Goal: Task Accomplishment & Management: Manage account settings

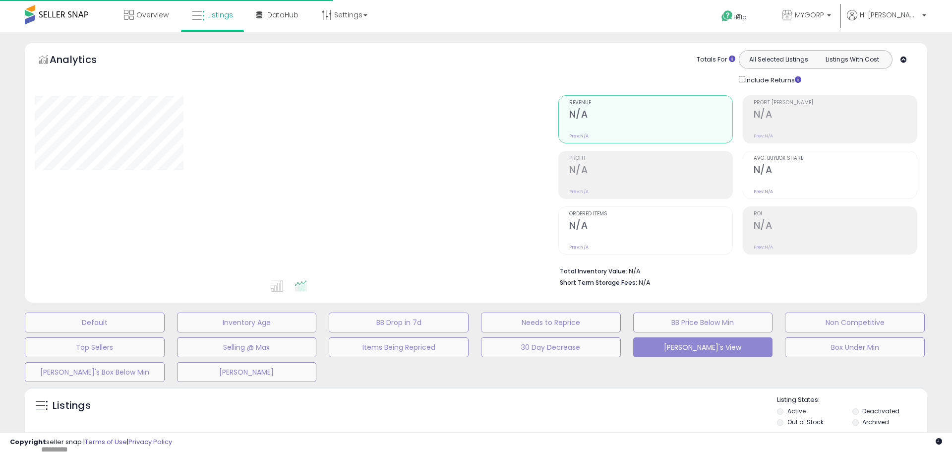
type input "****"
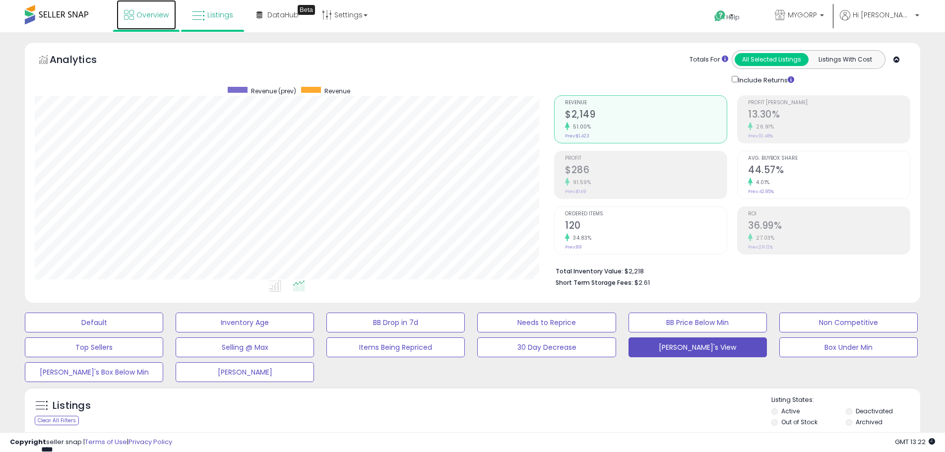
click at [161, 10] on span "Overview" at bounding box center [152, 15] width 32 height 10
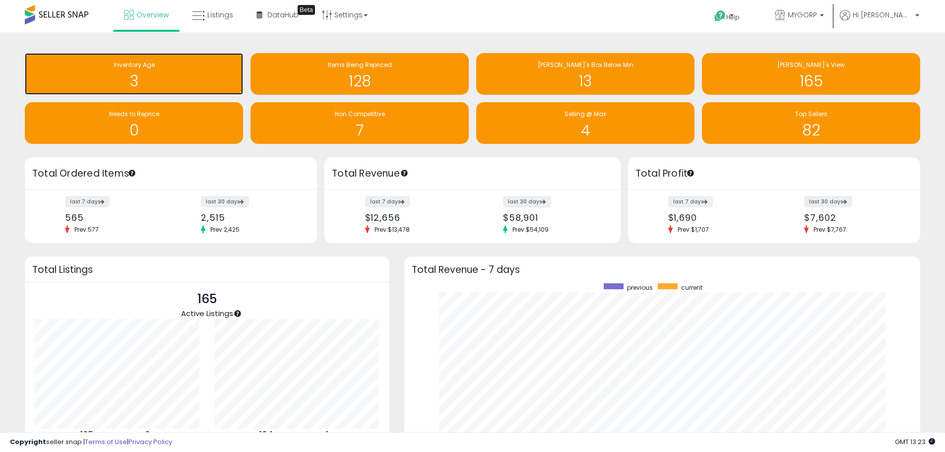
click at [181, 71] on div "3" at bounding box center [134, 74] width 208 height 29
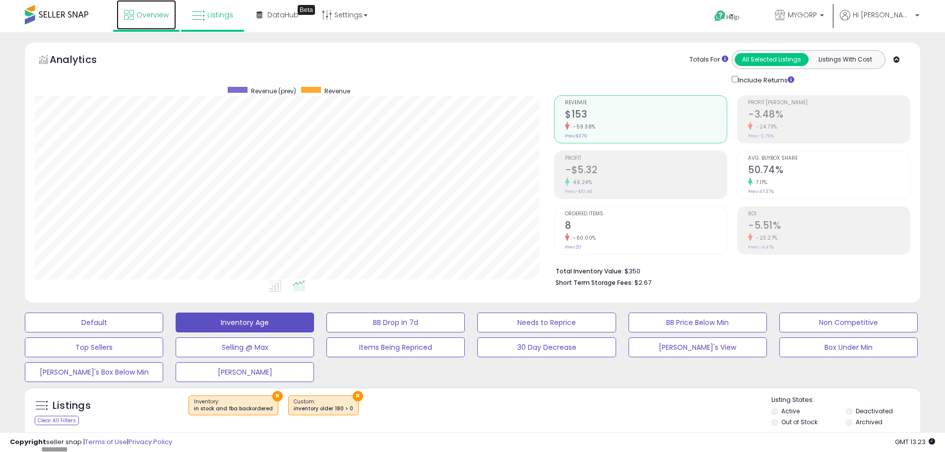
click at [156, 14] on span "Overview" at bounding box center [152, 15] width 32 height 10
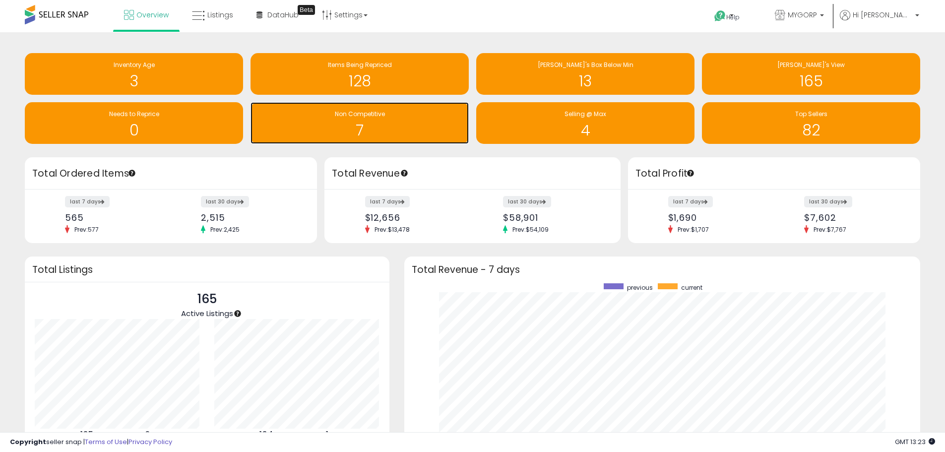
click at [391, 110] on div "Non Competitive" at bounding box center [359, 114] width 208 height 9
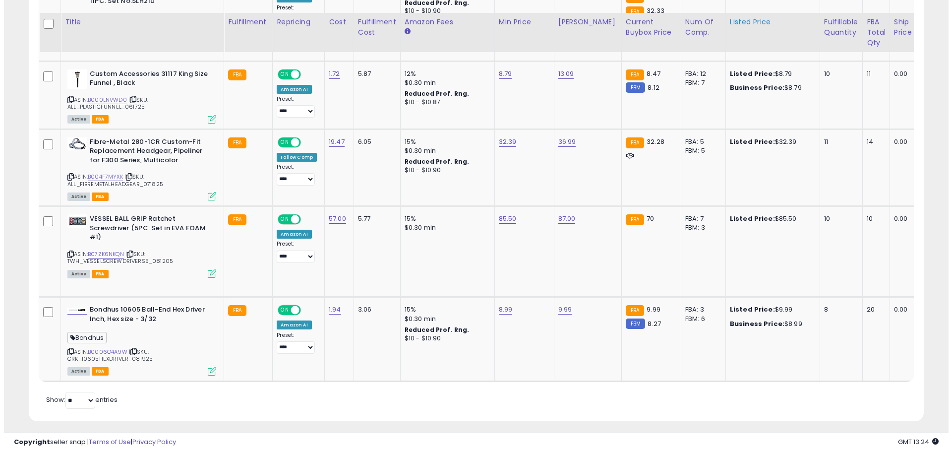
scroll to position [724, 0]
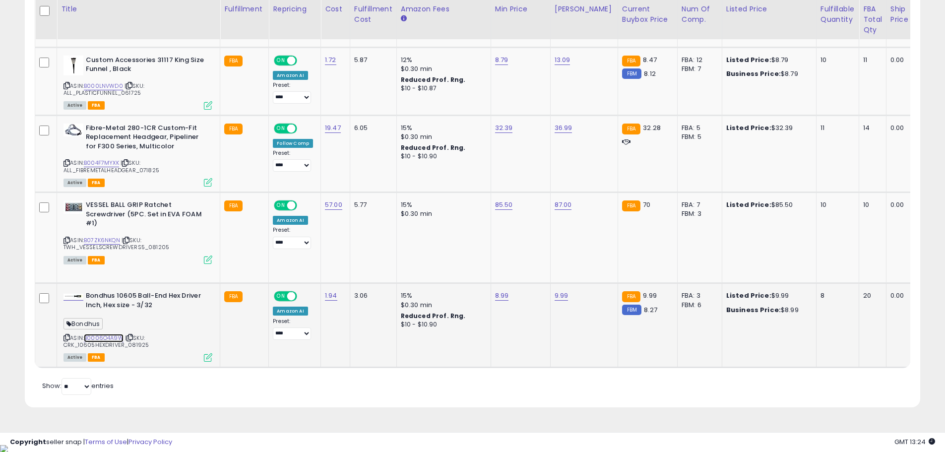
click at [109, 335] on link "B0006O4A9W" at bounding box center [104, 338] width 40 height 8
click at [207, 358] on icon at bounding box center [208, 357] width 8 height 8
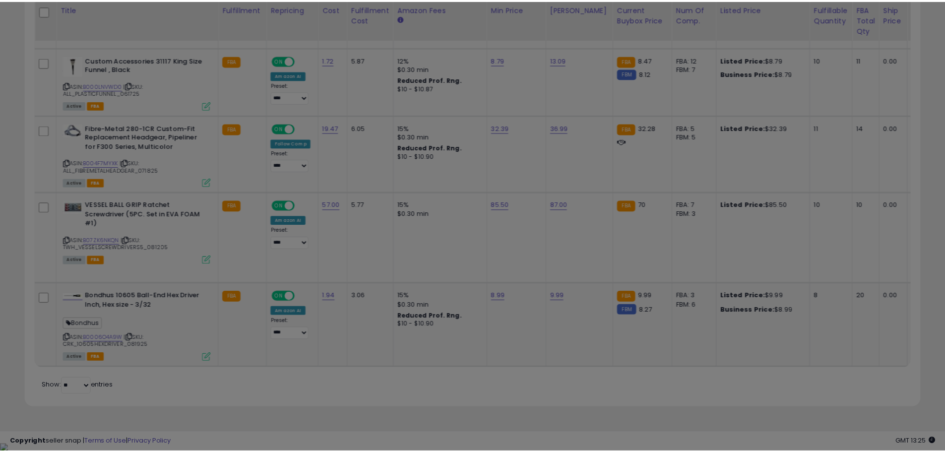
scroll to position [203, 524]
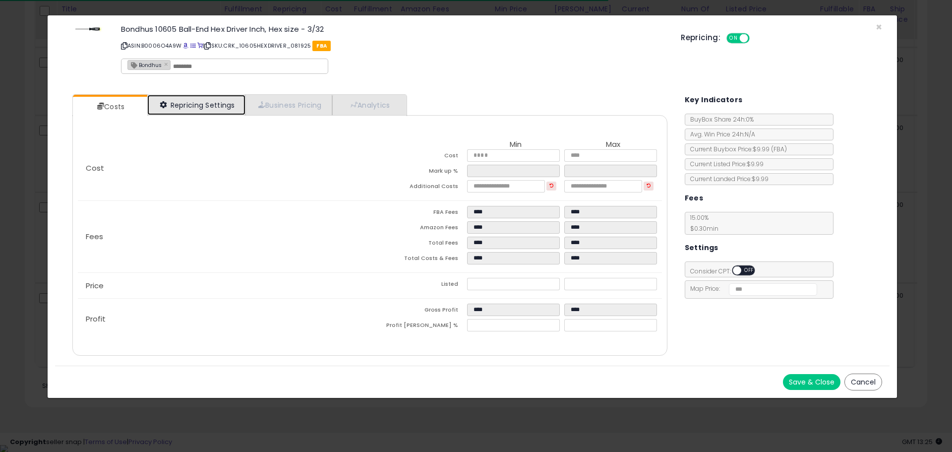
click at [200, 110] on link "Repricing Settings" at bounding box center [196, 105] width 98 height 20
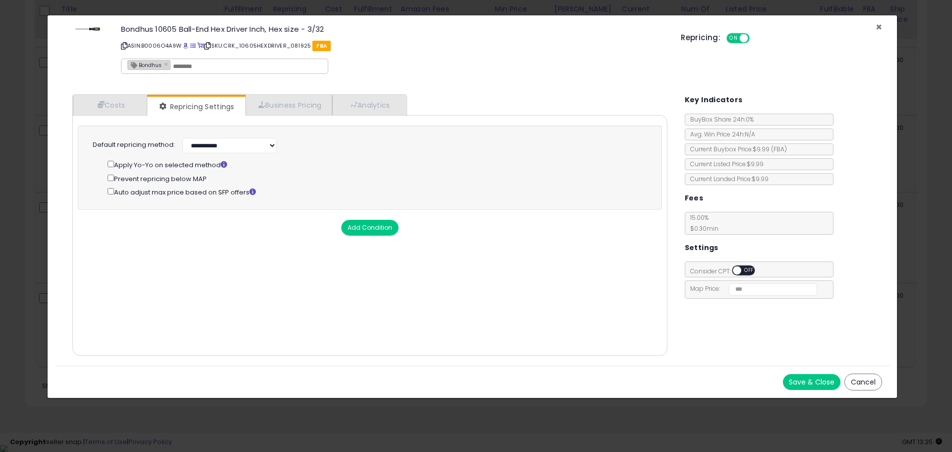
click at [879, 28] on span "×" at bounding box center [879, 27] width 6 height 14
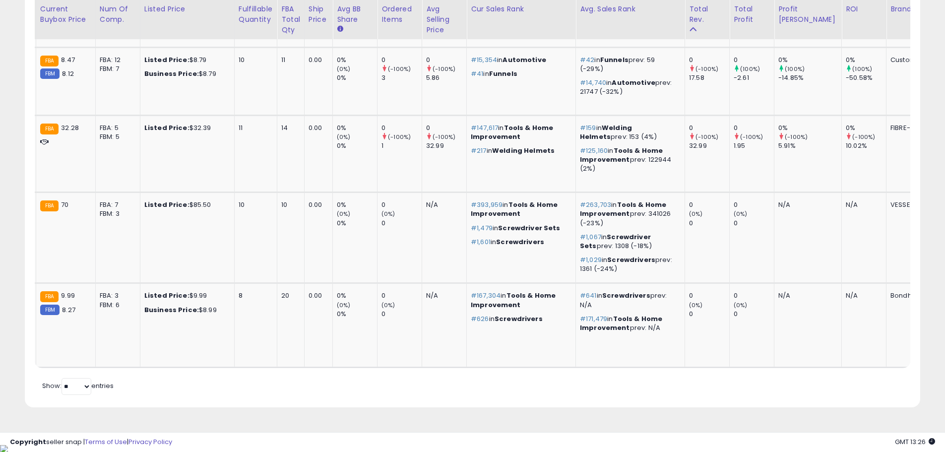
scroll to position [0, 0]
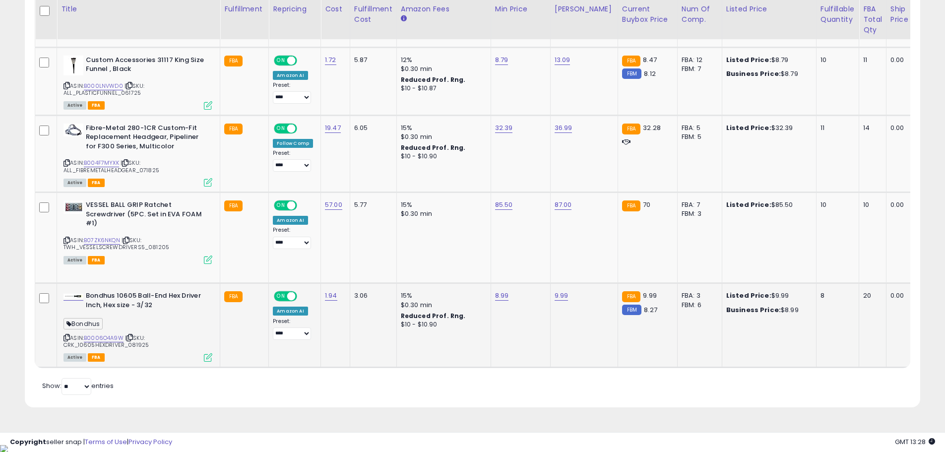
click at [403, 293] on div "15%" at bounding box center [442, 295] width 82 height 9
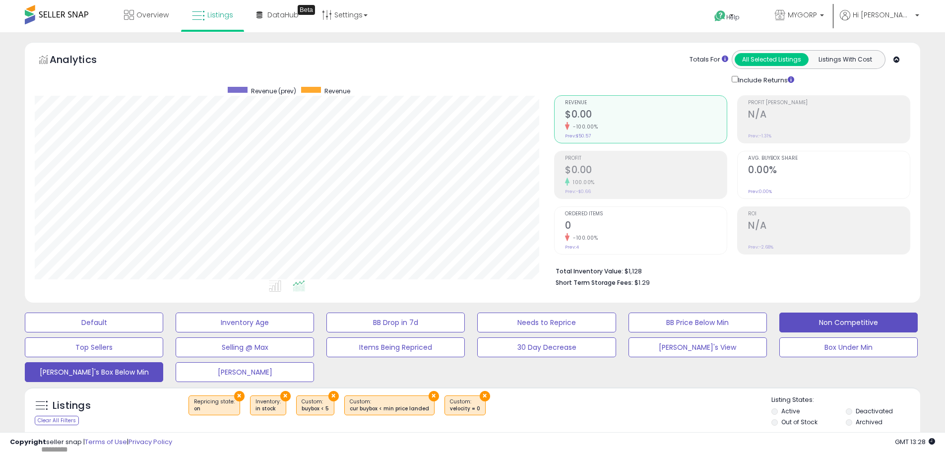
click at [125, 368] on button "[PERSON_NAME]'s Box Below Min" at bounding box center [94, 372] width 138 height 20
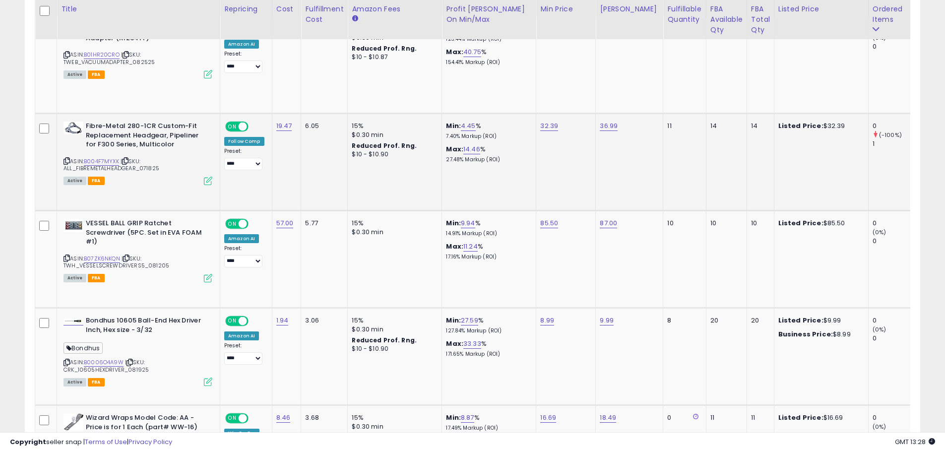
scroll to position [545, 0]
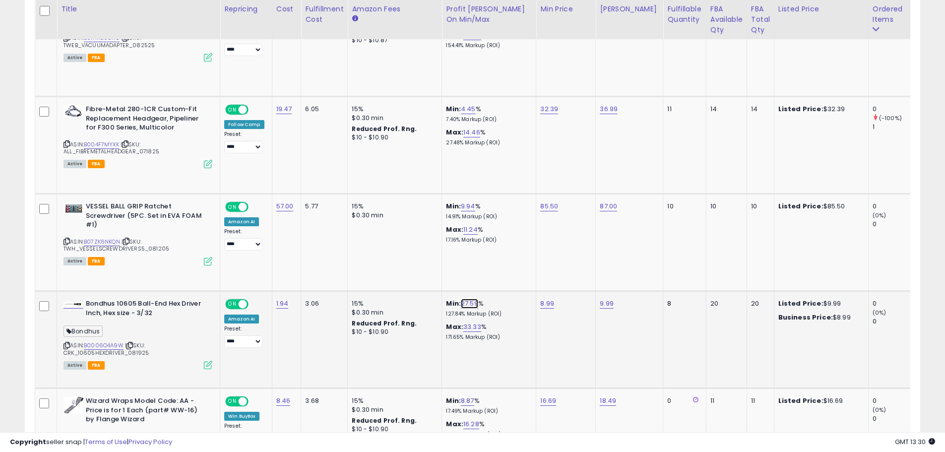
click at [470, 302] on link "27.59" at bounding box center [469, 304] width 17 height 10
drag, startPoint x: 417, startPoint y: 279, endPoint x: 388, endPoint y: 277, distance: 28.8
click at [392, 278] on div "*****" at bounding box center [460, 279] width 143 height 26
type input "**"
click at [499, 277] on icon "submit" at bounding box center [496, 278] width 6 height 6
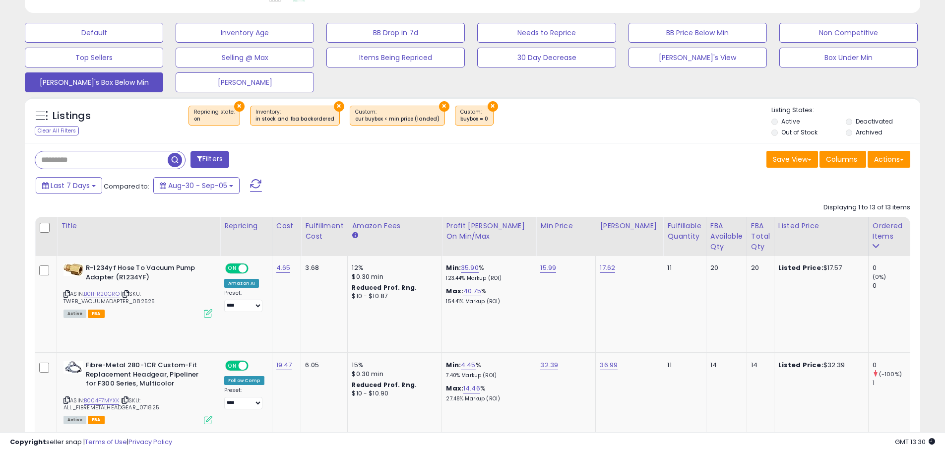
scroll to position [198, 0]
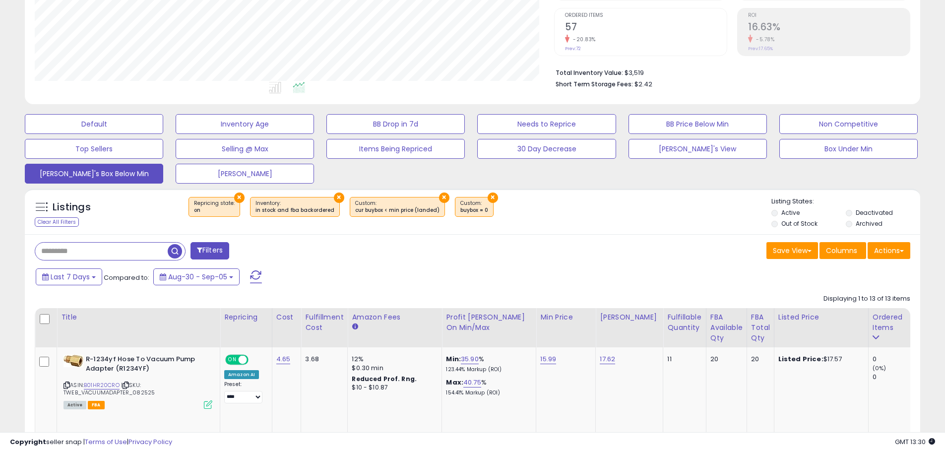
click at [254, 271] on span at bounding box center [256, 276] width 12 height 13
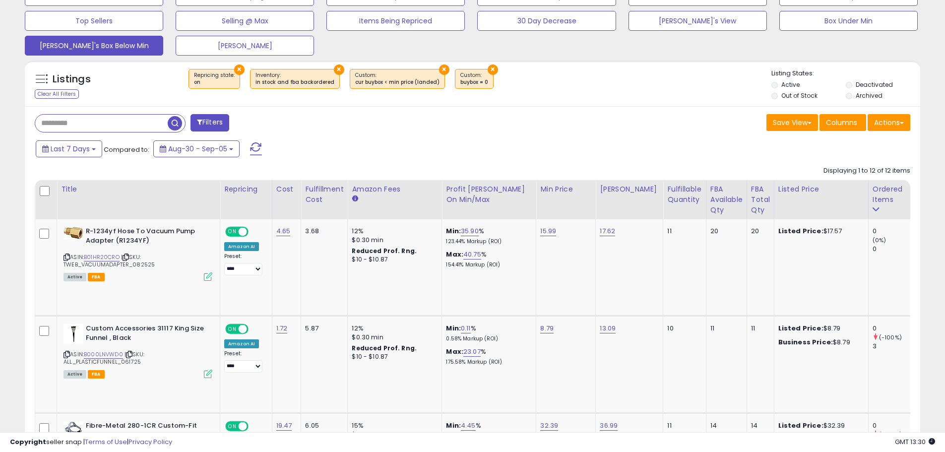
scroll to position [327, 0]
click at [103, 256] on link "B01HR20CRO" at bounding box center [102, 256] width 36 height 8
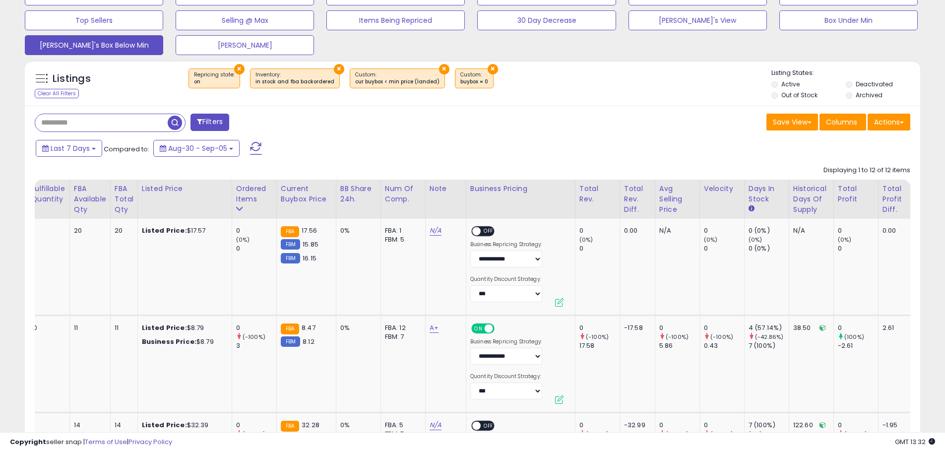
scroll to position [0, 617]
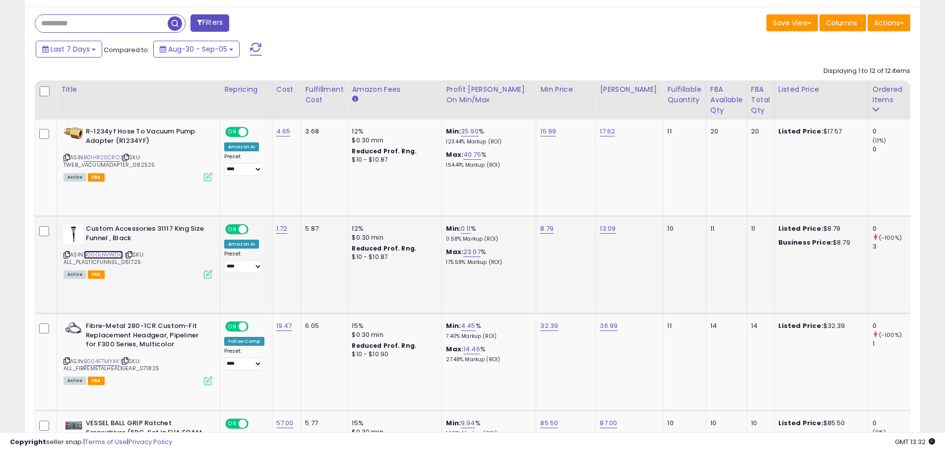
click at [99, 254] on link "B000LNVWD0" at bounding box center [103, 254] width 39 height 8
click at [207, 274] on icon at bounding box center [208, 274] width 8 height 8
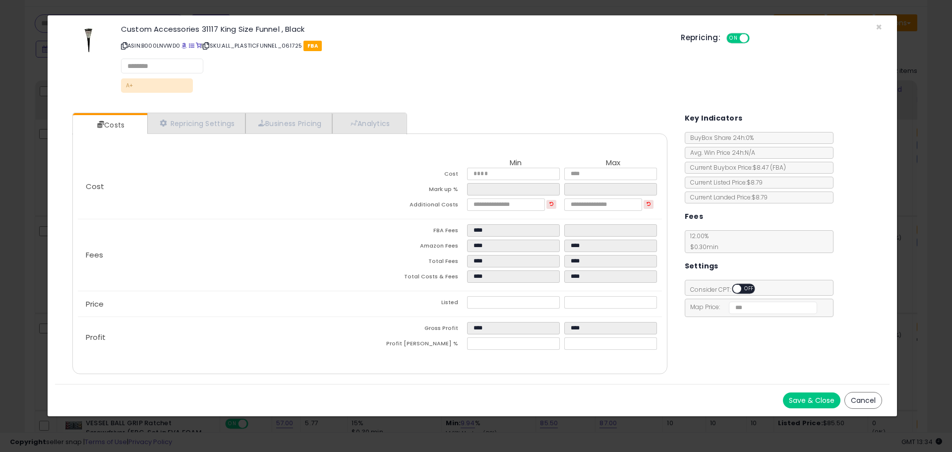
select select "*********"
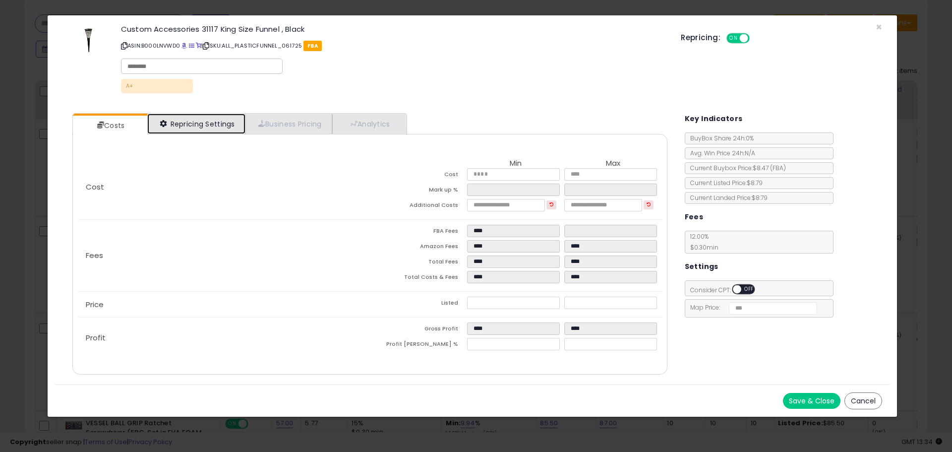
click at [205, 126] on link "Repricing Settings" at bounding box center [196, 124] width 98 height 20
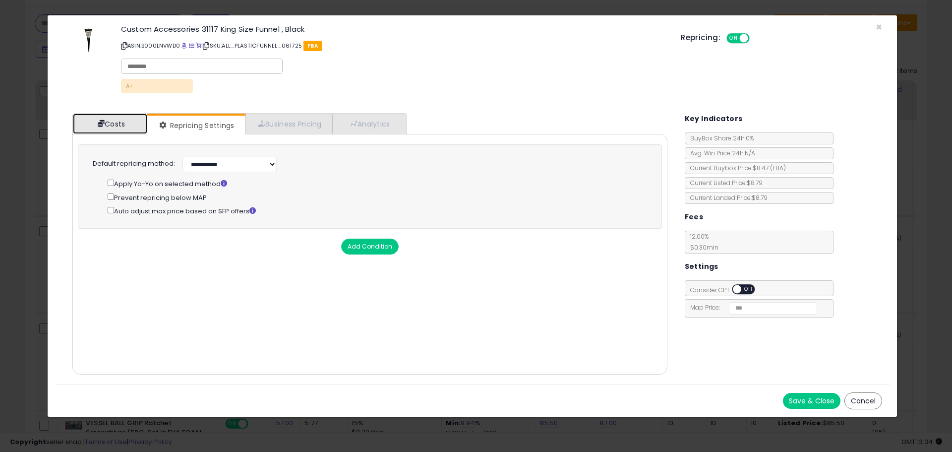
click at [120, 122] on link "Costs" at bounding box center [110, 124] width 74 height 20
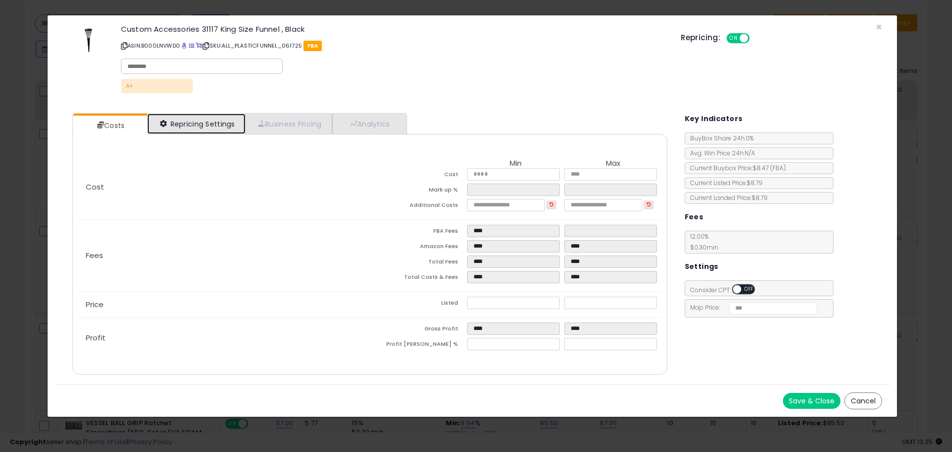
click at [226, 125] on link "Repricing Settings" at bounding box center [196, 124] width 98 height 20
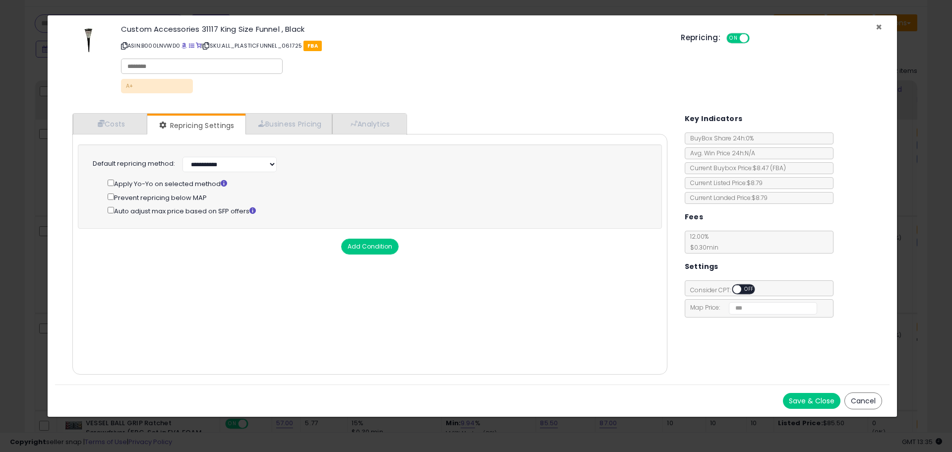
click at [879, 25] on span "×" at bounding box center [879, 27] width 6 height 14
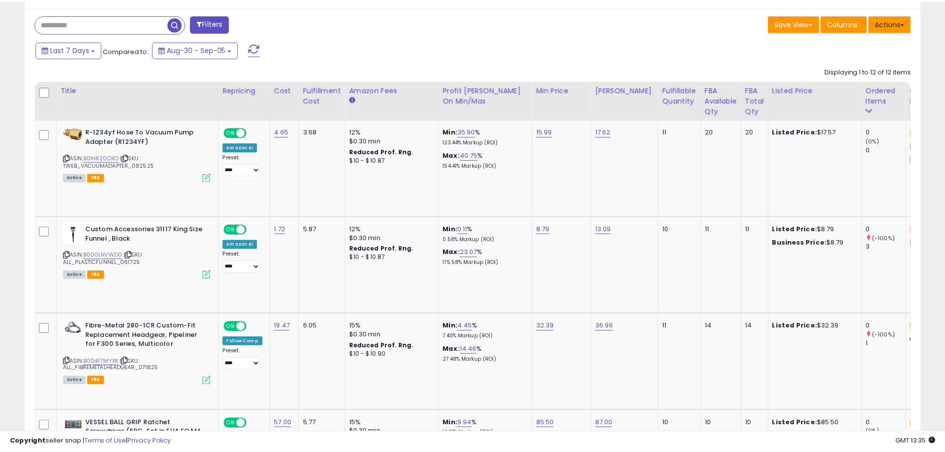
scroll to position [495666, 495350]
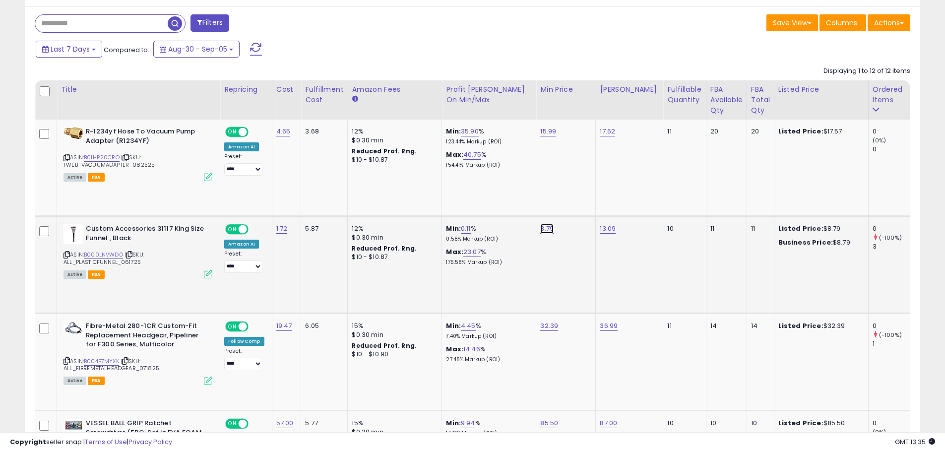
click at [545, 227] on link "8.79" at bounding box center [546, 229] width 13 height 10
type input "****"
click button "submit" at bounding box center [572, 203] width 17 height 15
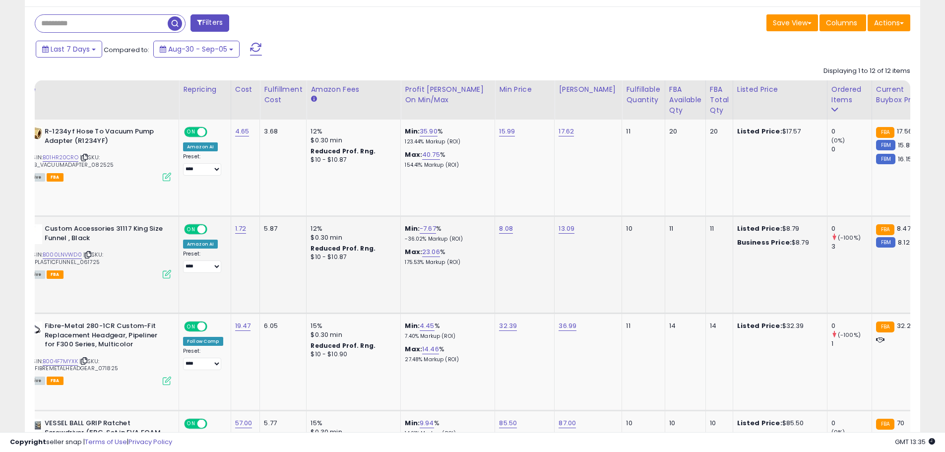
scroll to position [0, 0]
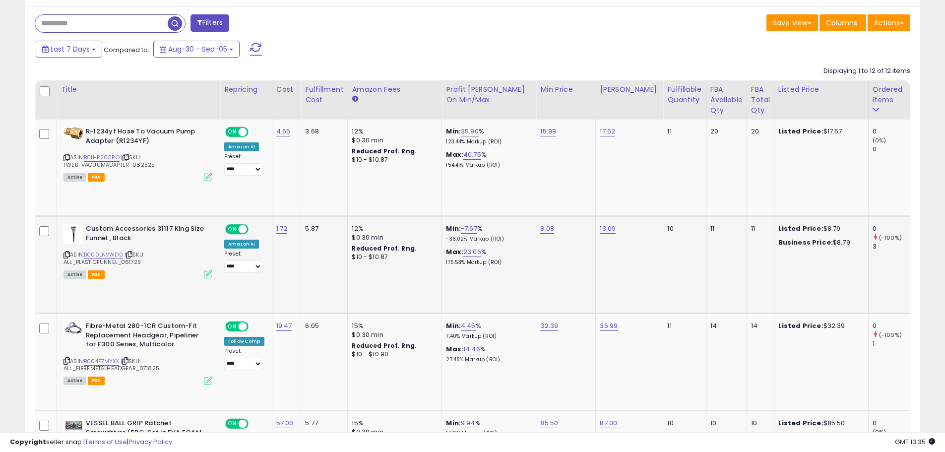
click at [257, 43] on span at bounding box center [256, 49] width 12 height 13
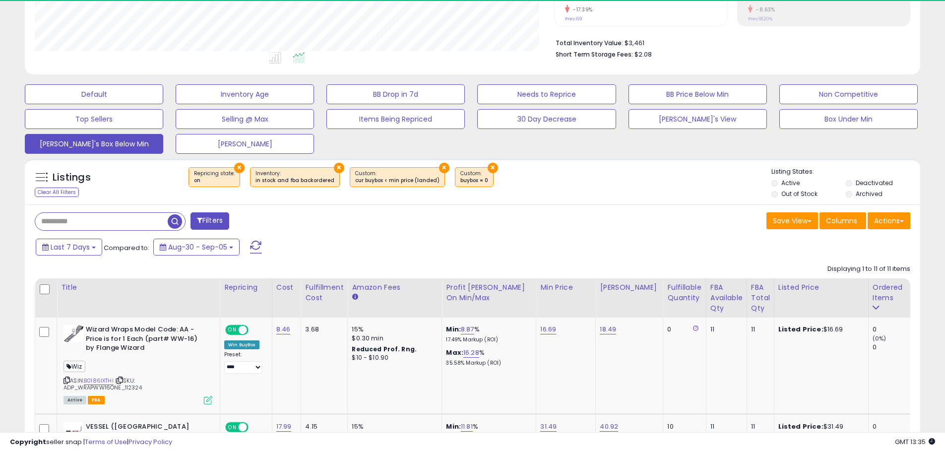
scroll to position [252, 0]
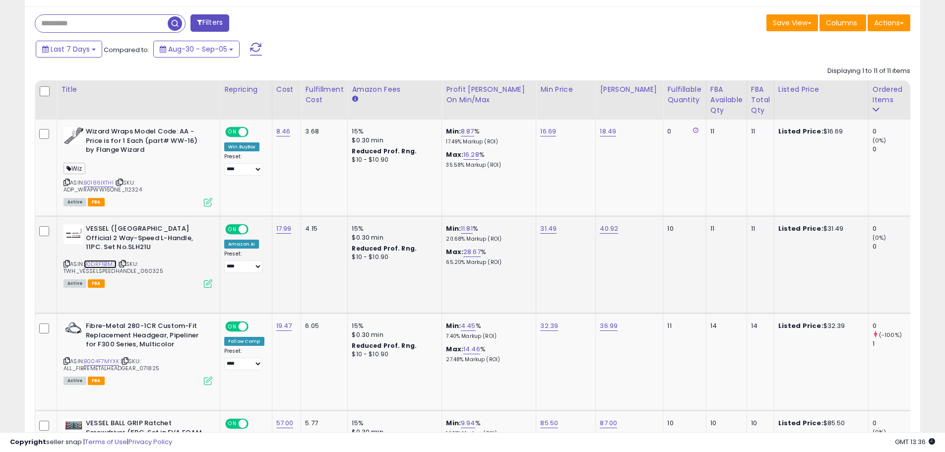
click at [98, 260] on link "B0DRF1B1M3" at bounding box center [100, 264] width 33 height 8
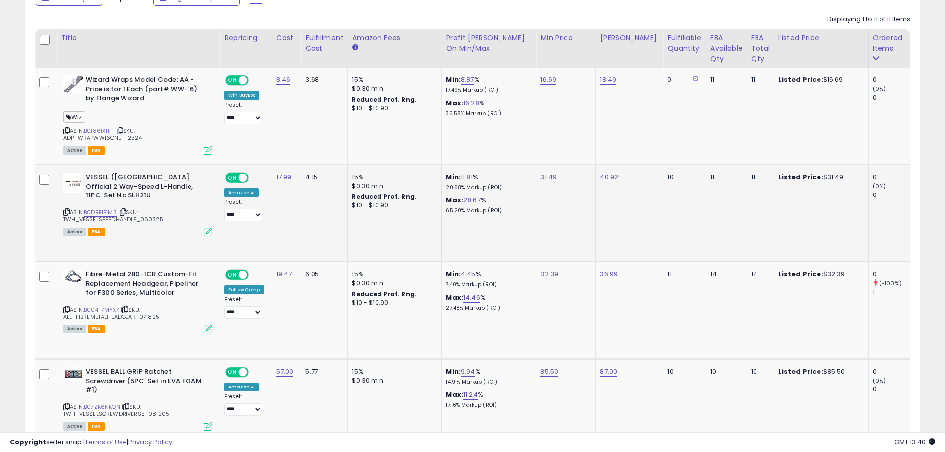
scroll to position [525, 0]
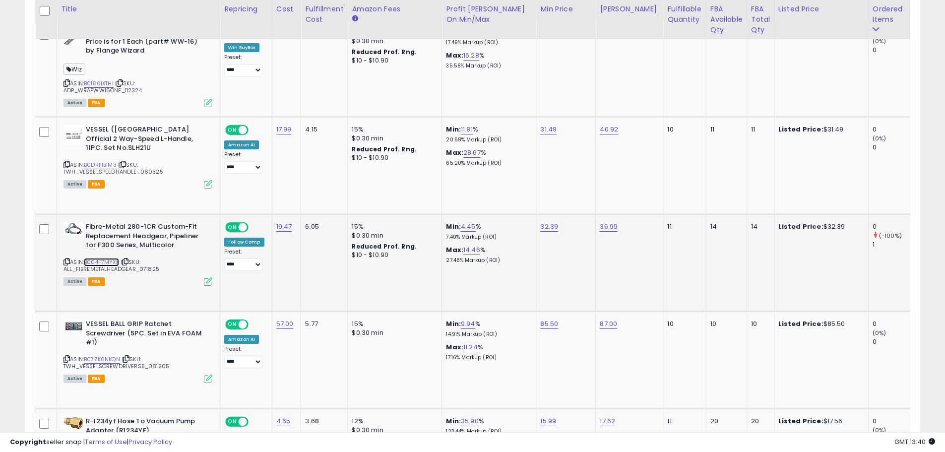
click at [96, 259] on link "B004F7MYXK" at bounding box center [101, 262] width 35 height 8
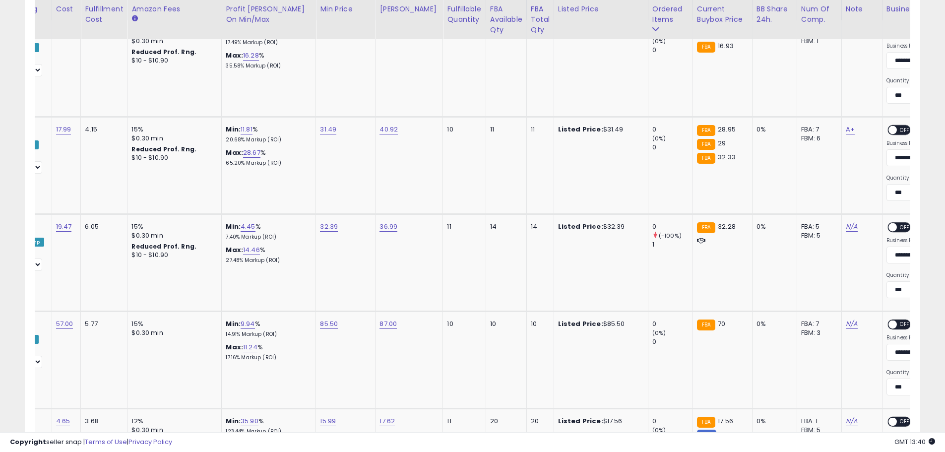
scroll to position [0, 189]
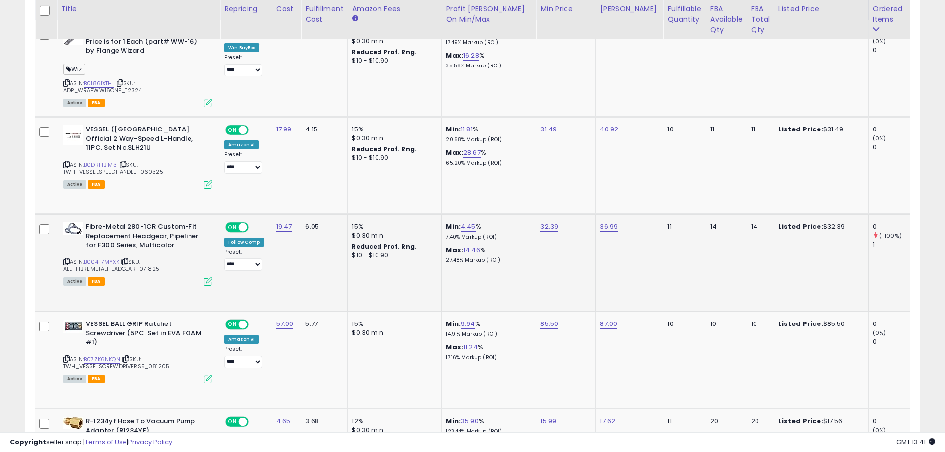
click at [207, 280] on icon at bounding box center [208, 281] width 8 height 8
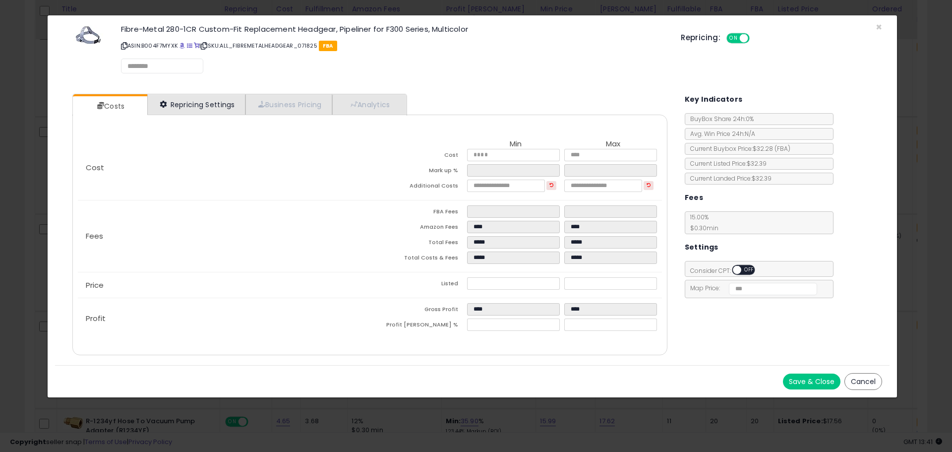
select select "**********"
click at [224, 103] on link "Repricing Settings" at bounding box center [196, 105] width 98 height 20
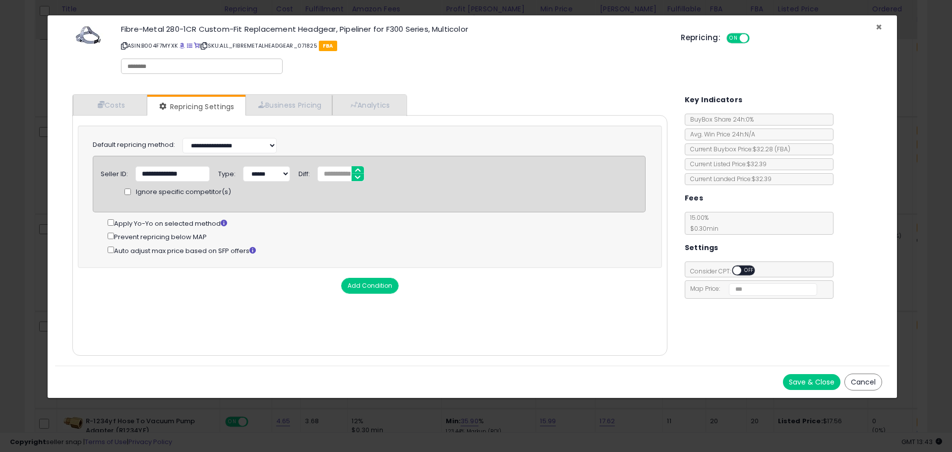
click at [880, 28] on span "×" at bounding box center [879, 27] width 6 height 14
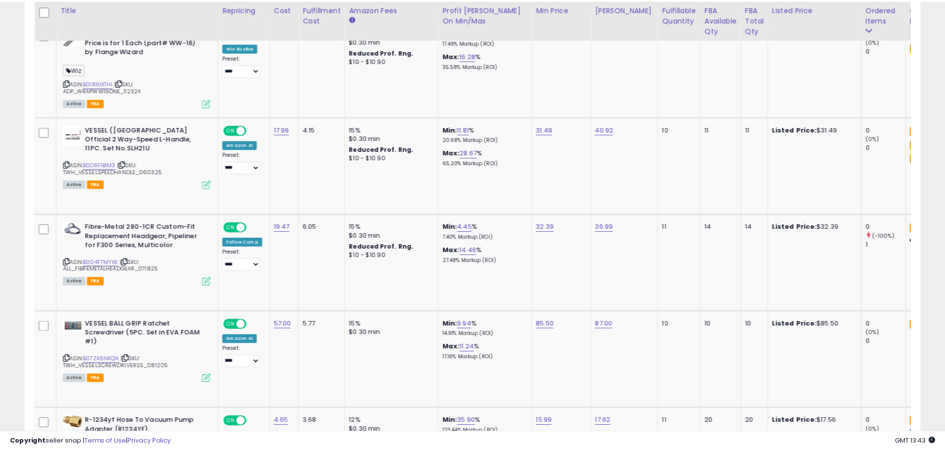
scroll to position [495666, 495350]
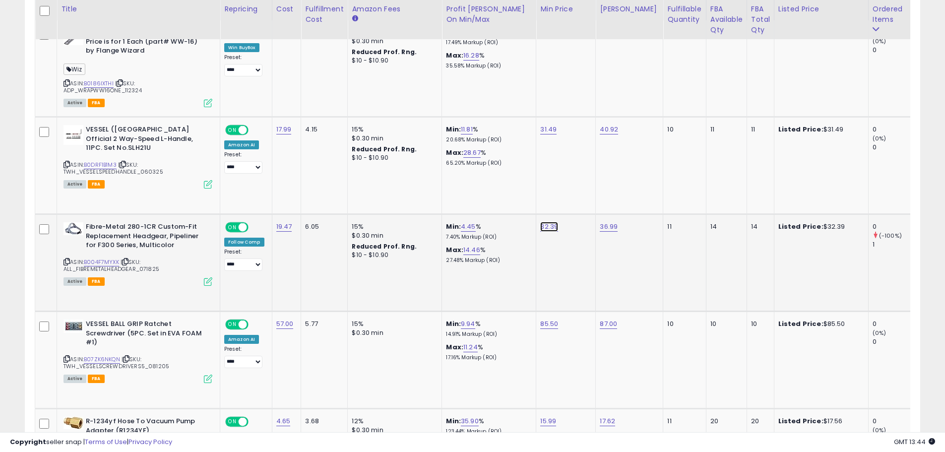
click at [545, 227] on link "32.39" at bounding box center [549, 227] width 18 height 10
type input "*****"
click at [583, 200] on button "submit" at bounding box center [574, 201] width 17 height 15
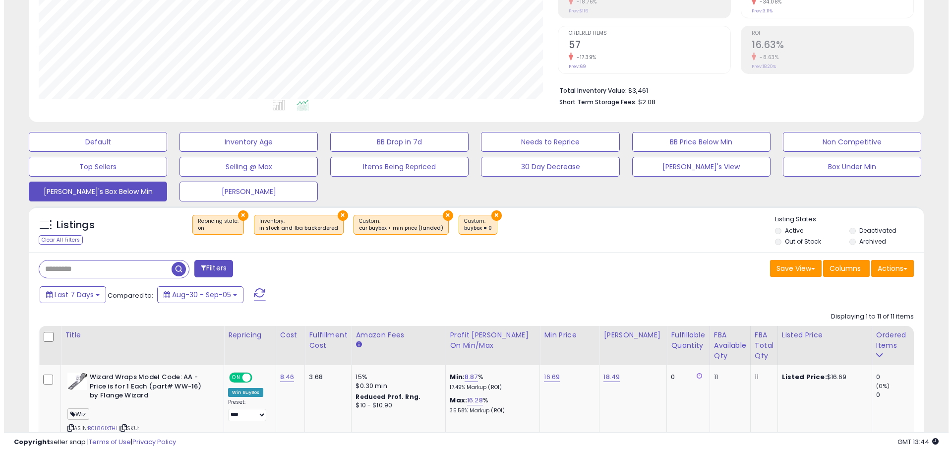
scroll to position [178, 0]
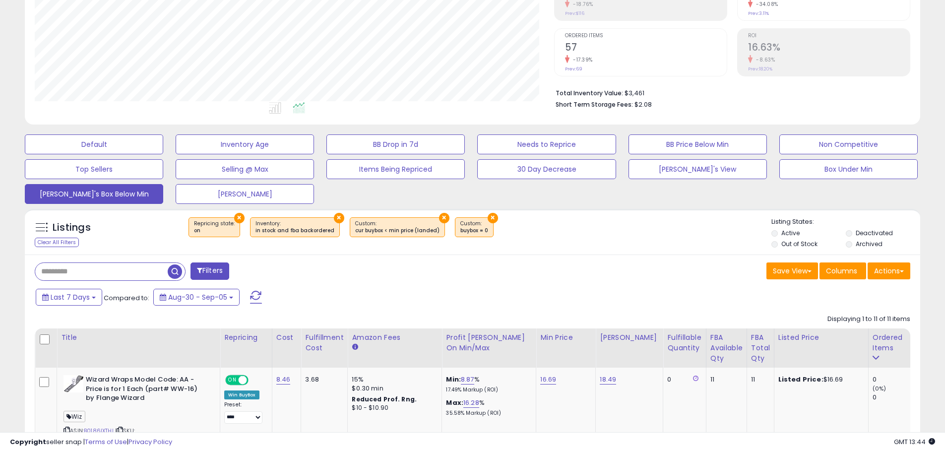
click at [252, 297] on span at bounding box center [256, 297] width 12 height 13
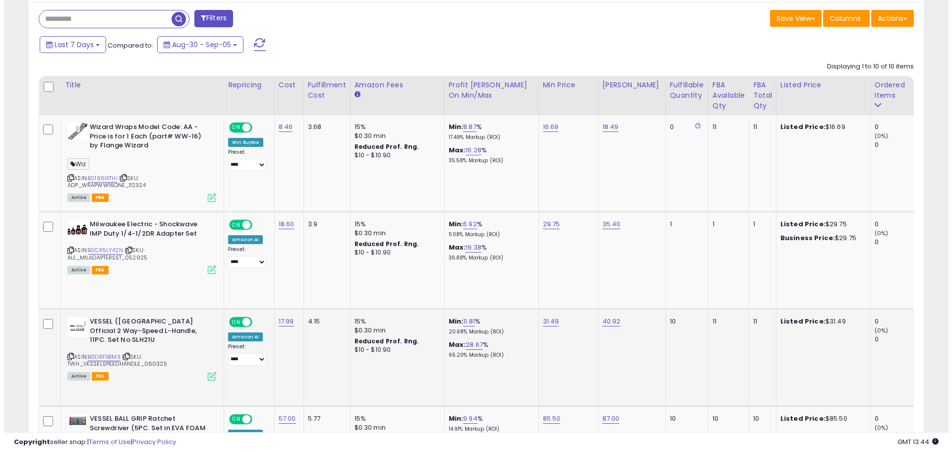
scroll to position [426, 0]
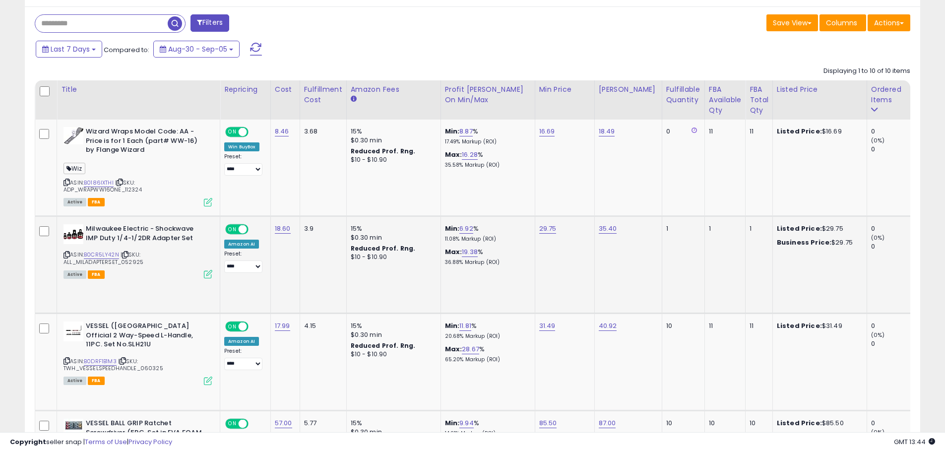
click at [207, 273] on icon at bounding box center [208, 274] width 8 height 8
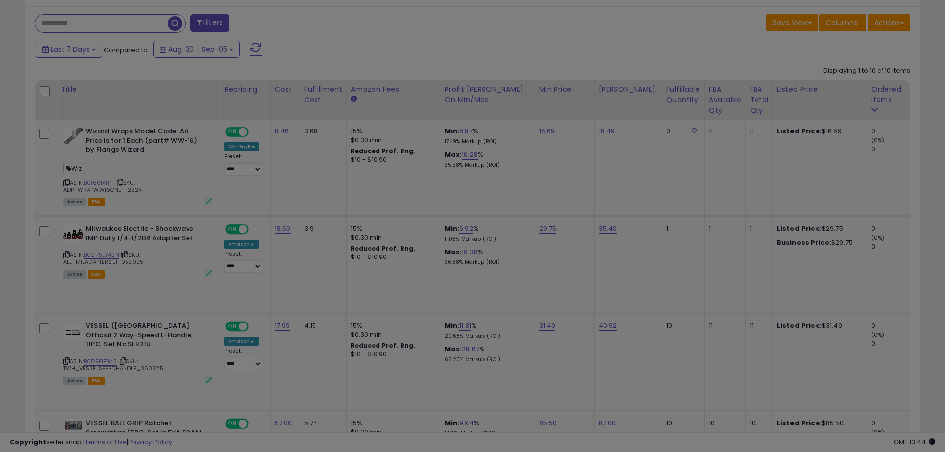
scroll to position [203, 524]
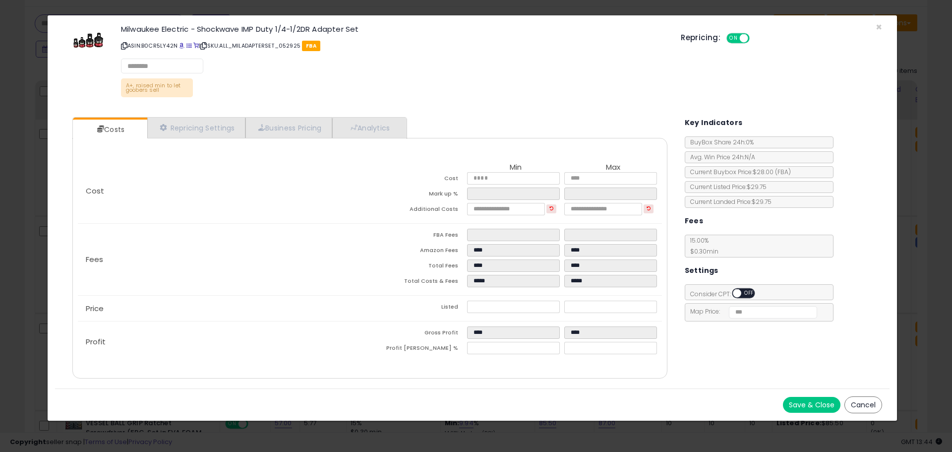
select select "*********"
click at [188, 133] on link "Repricing Settings" at bounding box center [196, 128] width 98 height 20
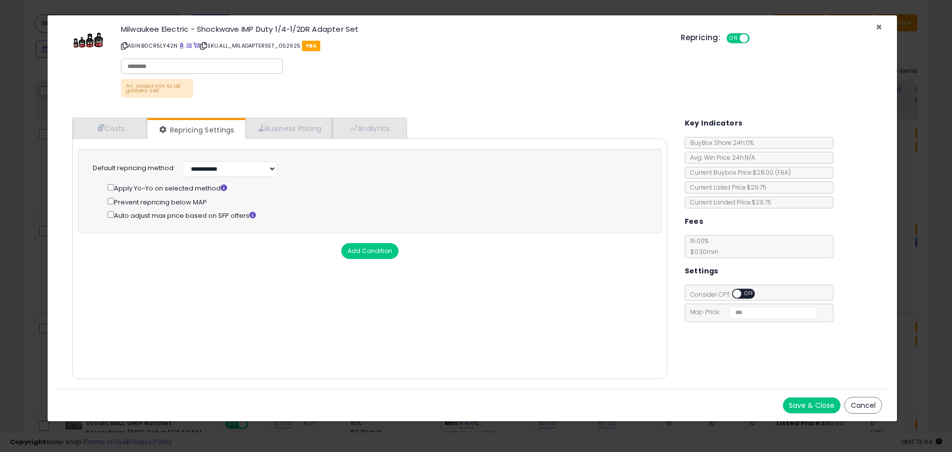
click at [878, 27] on span "×" at bounding box center [879, 27] width 6 height 14
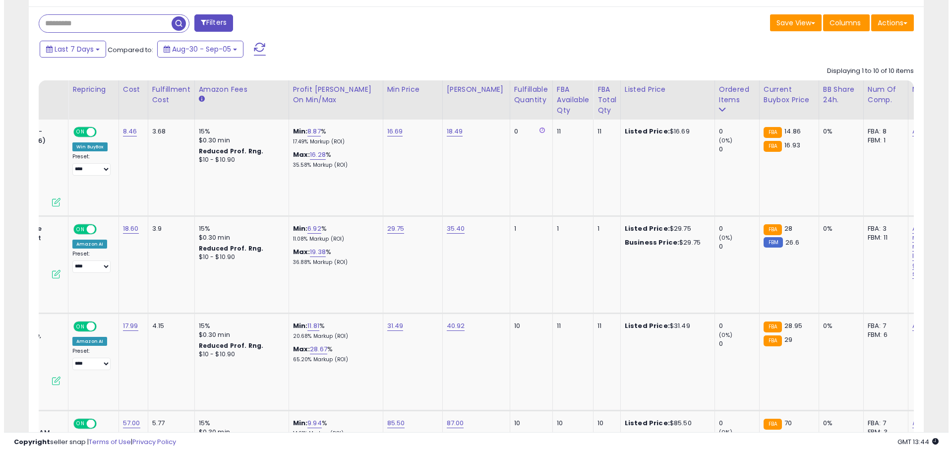
scroll to position [0, 0]
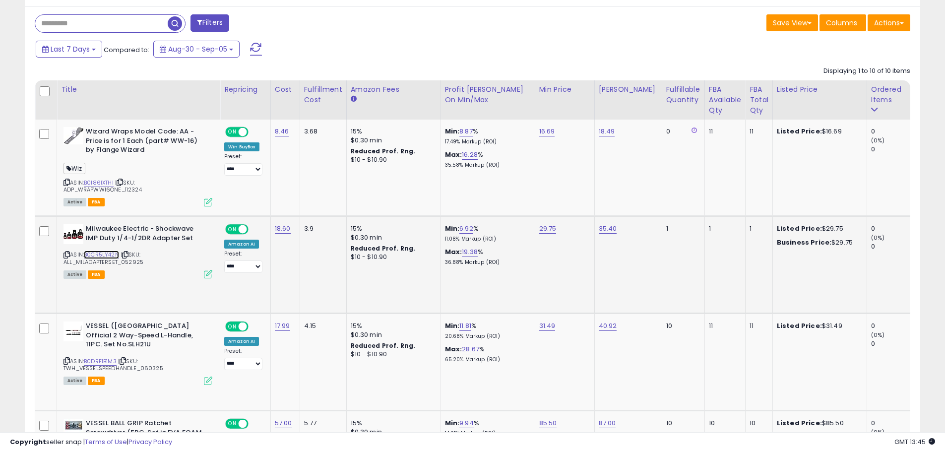
click at [96, 253] on link "B0CR5LY42N" at bounding box center [101, 254] width 35 height 8
click at [547, 225] on link "29.75" at bounding box center [547, 229] width 17 height 10
click at [560, 204] on span at bounding box center [556, 204] width 6 height 6
type input "*****"
click button "submit" at bounding box center [574, 203] width 17 height 15
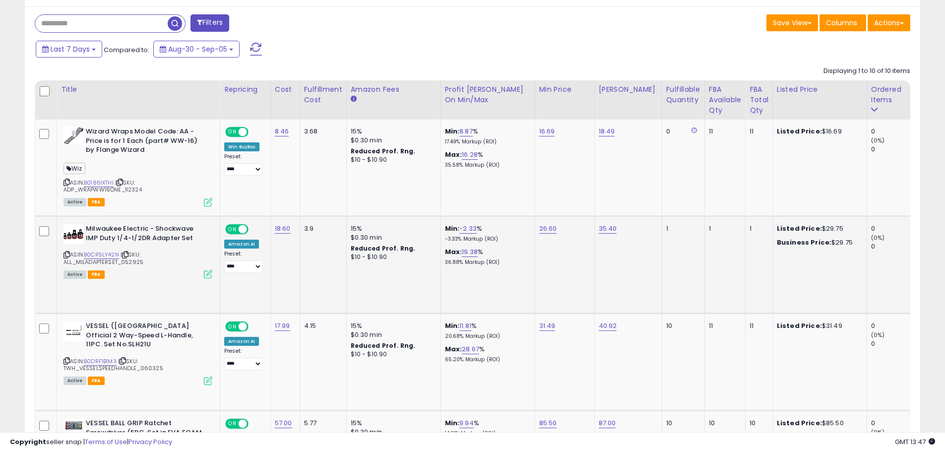
click at [207, 274] on icon at bounding box center [208, 274] width 8 height 8
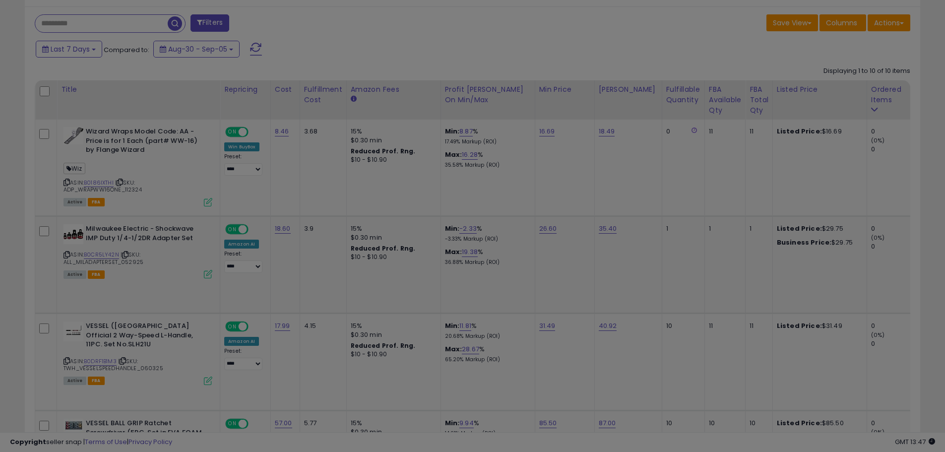
scroll to position [203, 524]
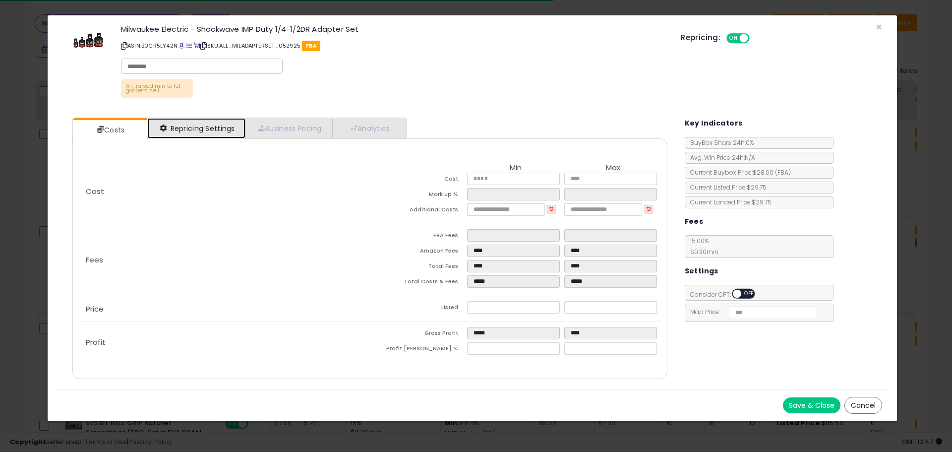
click at [199, 131] on link "Repricing Settings" at bounding box center [196, 128] width 98 height 20
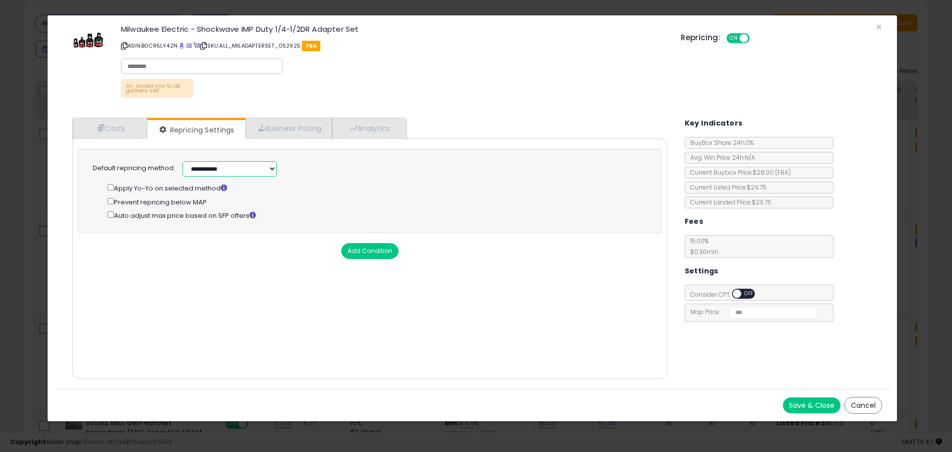
click at [272, 168] on select "**********" at bounding box center [229, 168] width 94 height 15
select select "******"
click at [182, 161] on select "**********" at bounding box center [229, 168] width 94 height 15
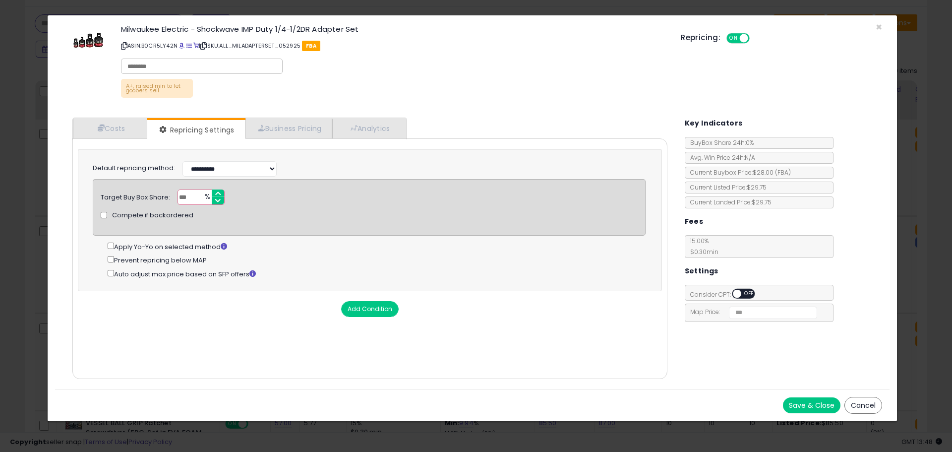
click at [813, 402] on button "Save & Close" at bounding box center [812, 405] width 58 height 16
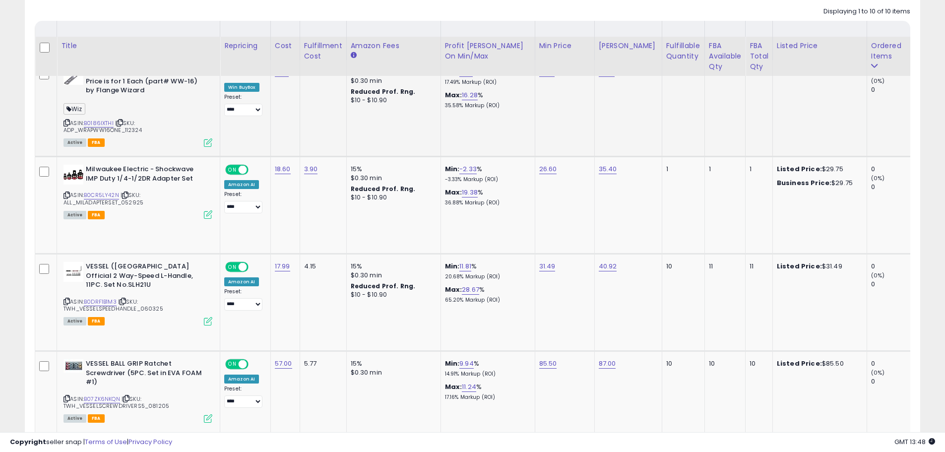
scroll to position [376, 0]
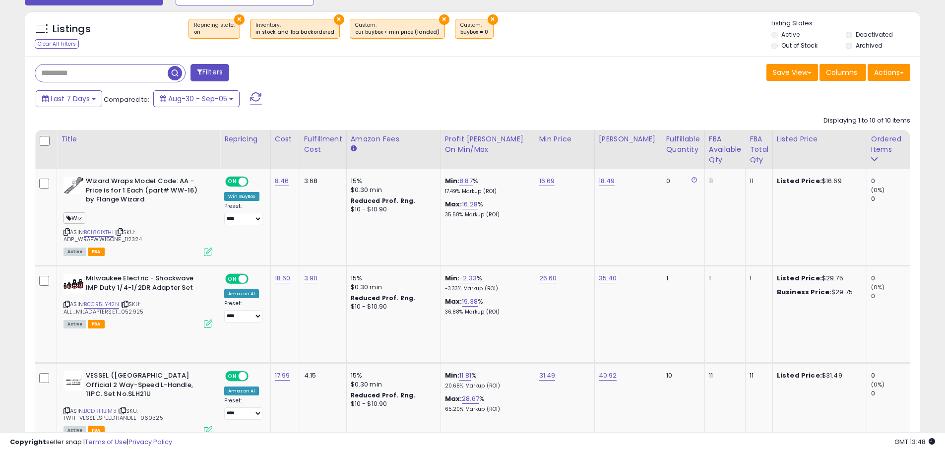
click at [250, 97] on span at bounding box center [256, 98] width 12 height 13
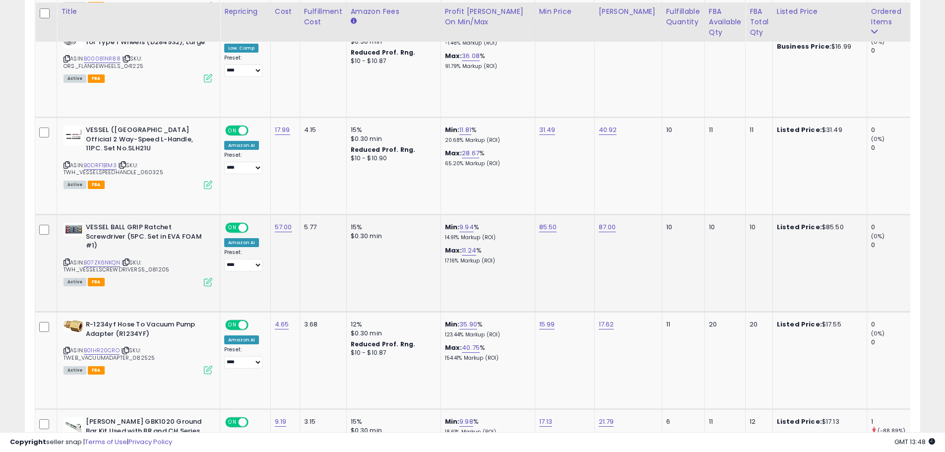
scroll to position [624, 0]
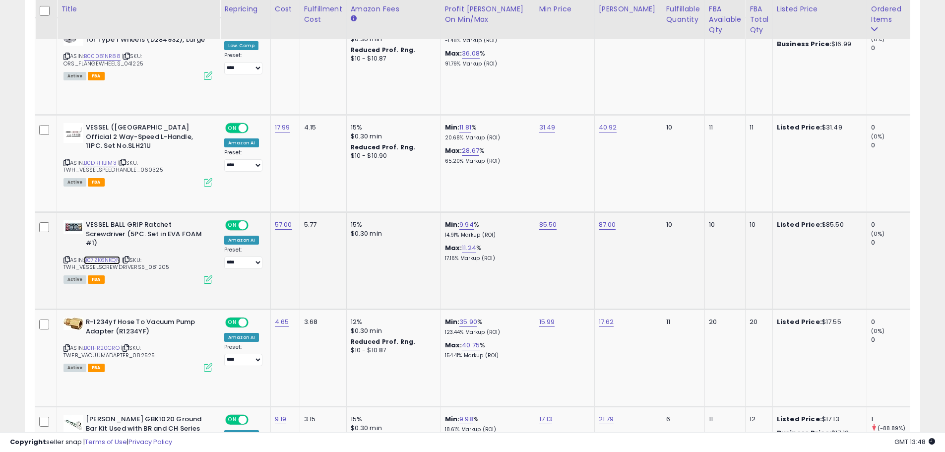
click at [100, 257] on link "B07ZK6NKQN" at bounding box center [102, 260] width 36 height 8
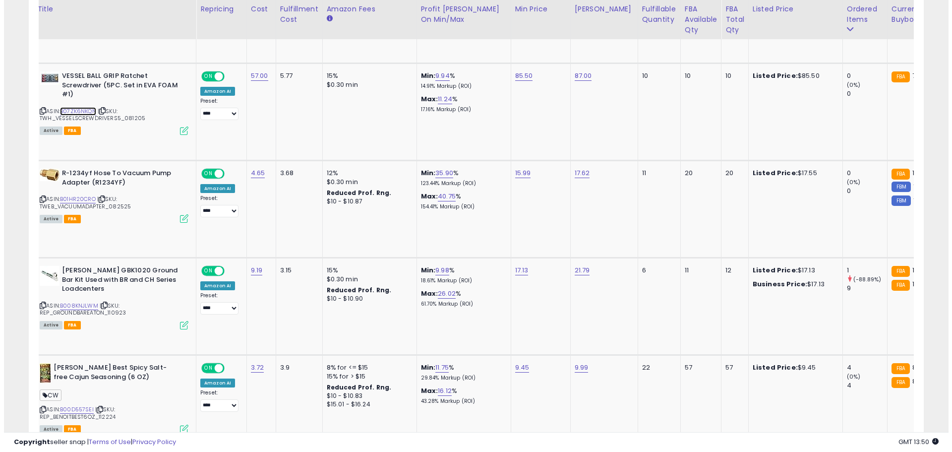
scroll to position [0, 0]
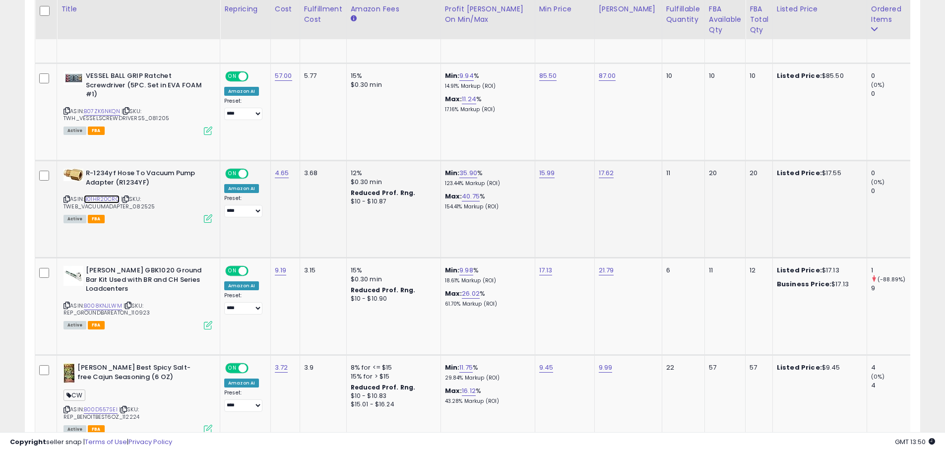
click at [104, 198] on link "B01HR20CRO" at bounding box center [102, 199] width 36 height 8
click at [205, 218] on icon at bounding box center [208, 218] width 8 height 8
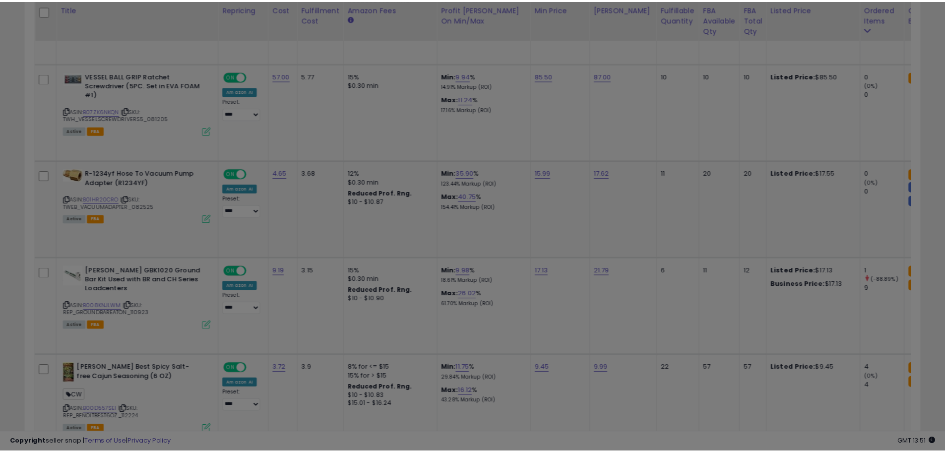
scroll to position [203, 524]
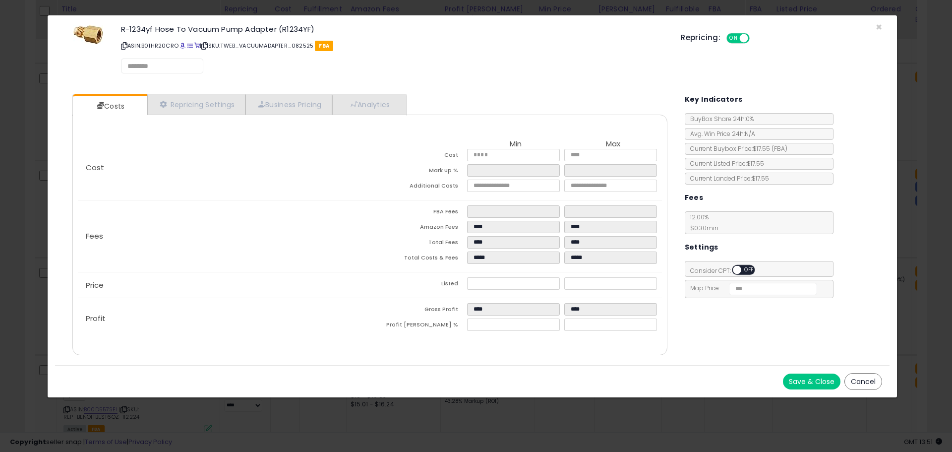
select select "*********"
click at [208, 105] on link "Repricing Settings" at bounding box center [196, 105] width 98 height 20
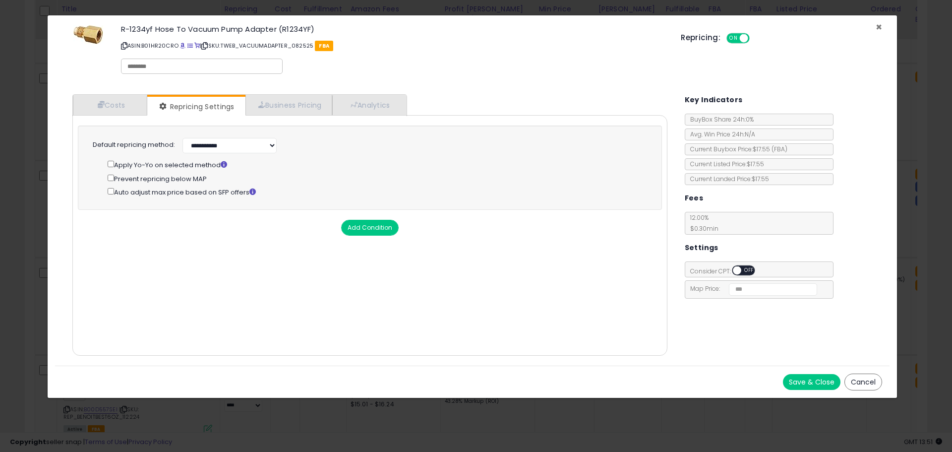
click at [876, 28] on span "×" at bounding box center [879, 27] width 6 height 14
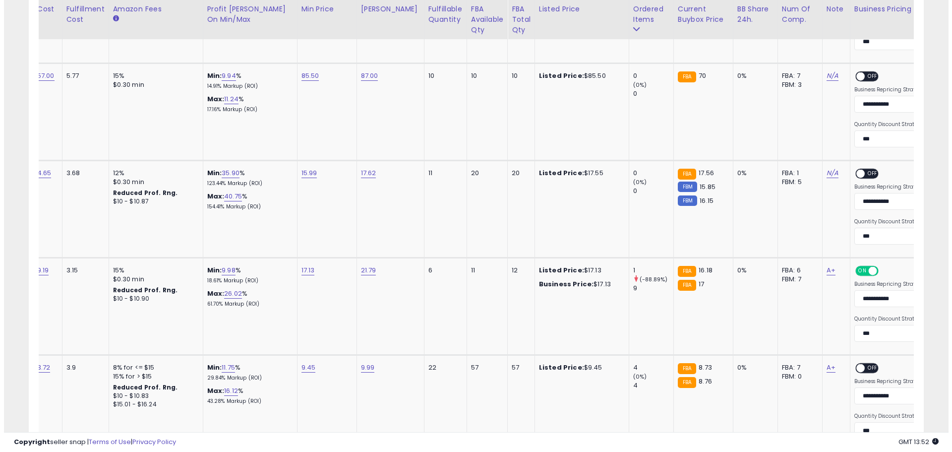
scroll to position [0, 0]
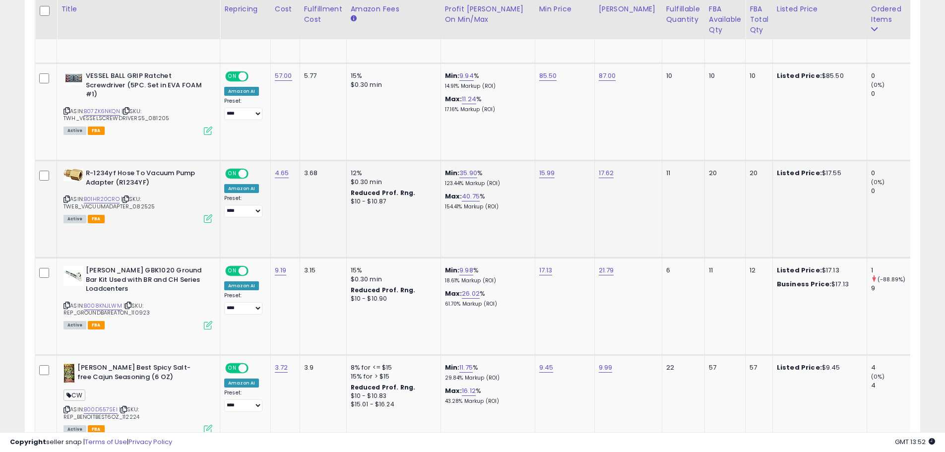
click at [206, 217] on icon at bounding box center [208, 218] width 8 height 8
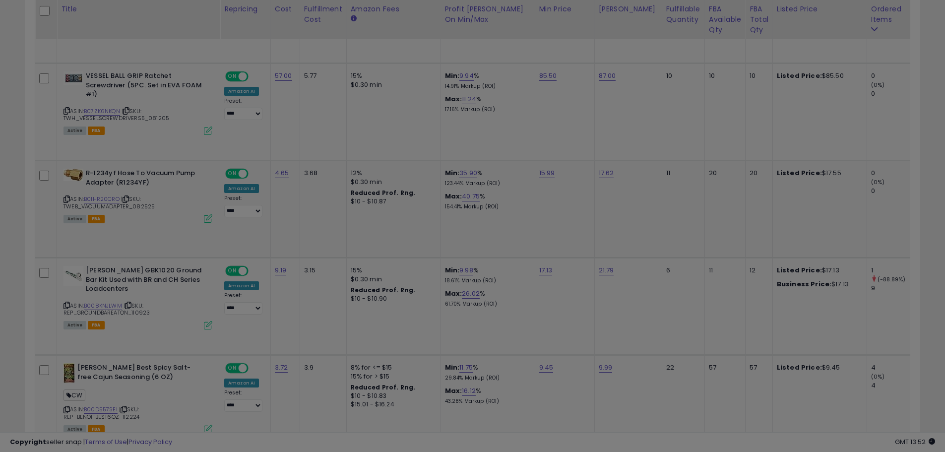
scroll to position [203, 524]
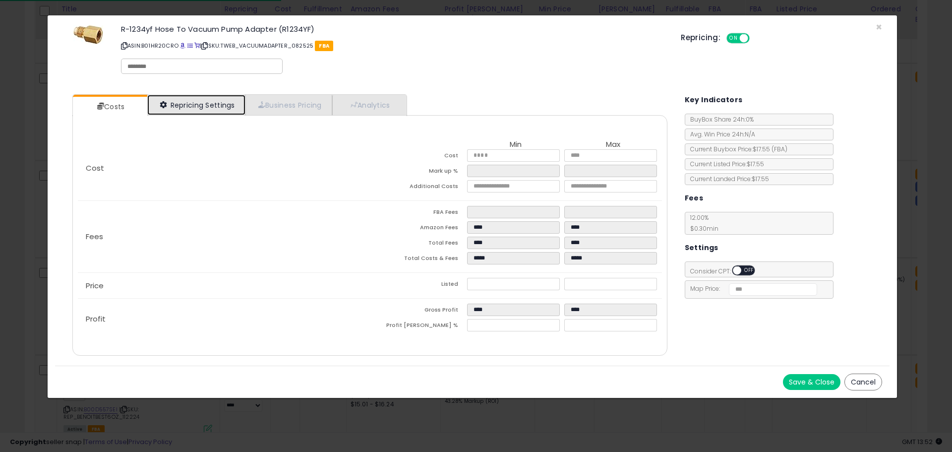
click at [227, 102] on link "Repricing Settings" at bounding box center [196, 105] width 98 height 20
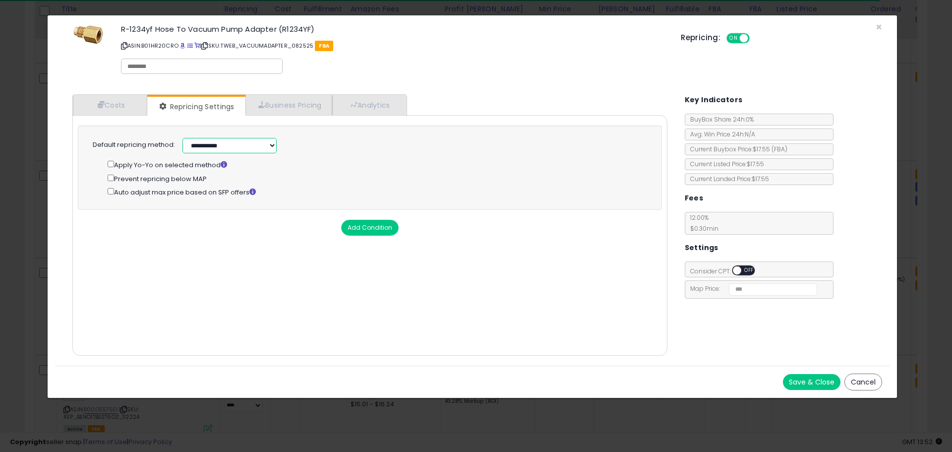
click at [270, 146] on select "**********" at bounding box center [229, 145] width 94 height 15
select select "******"
click at [182, 138] on select "**********" at bounding box center [229, 145] width 94 height 15
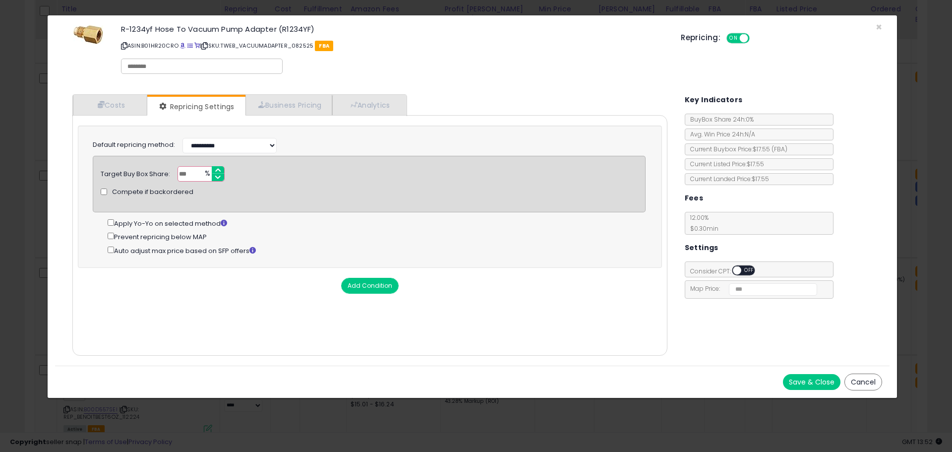
drag, startPoint x: 192, startPoint y: 172, endPoint x: 162, endPoint y: 169, distance: 30.0
click at [167, 169] on div "Target Buy Box Share: *** % Compete if backordered" at bounding box center [369, 173] width 552 height 15
type input "**"
click at [365, 282] on button "Add Condition" at bounding box center [370, 286] width 58 height 16
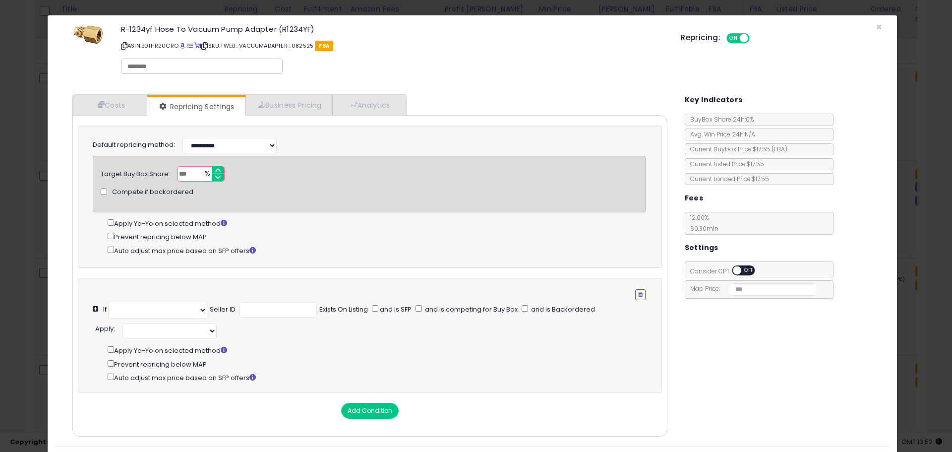
select select "**********"
select select "*********"
click at [638, 293] on icon "button" at bounding box center [640, 295] width 4 height 6
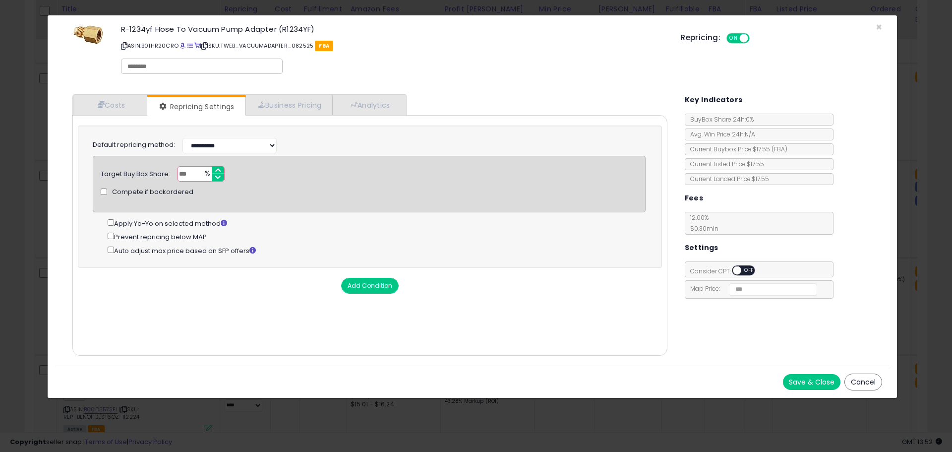
click at [815, 377] on button "Save & Close" at bounding box center [812, 382] width 58 height 16
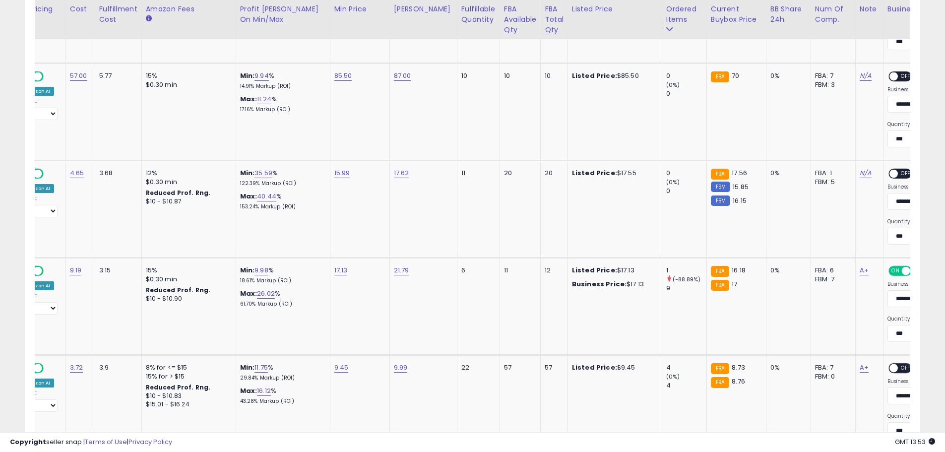
scroll to position [0, 219]
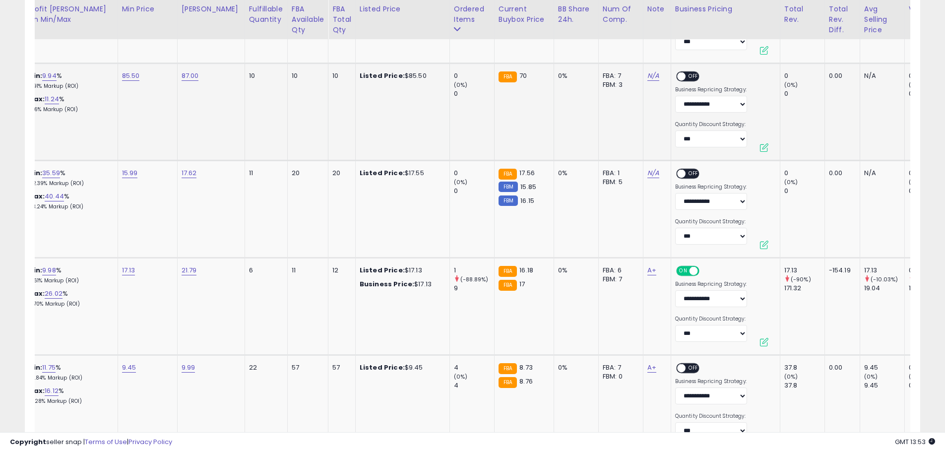
click at [685, 75] on span "OFF" at bounding box center [693, 76] width 16 height 8
click at [686, 173] on span "OFF" at bounding box center [693, 174] width 16 height 8
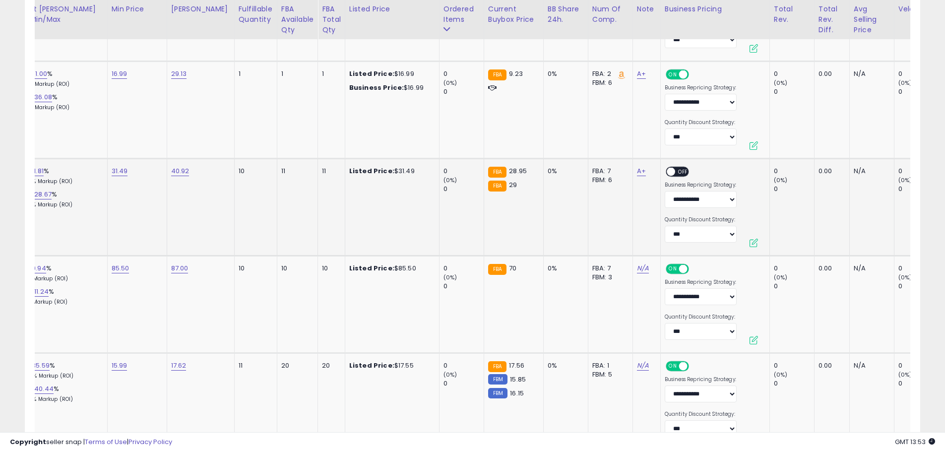
click at [667, 165] on td "**********" at bounding box center [714, 207] width 109 height 97
click at [667, 168] on div "ON OFF" at bounding box center [665, 172] width 23 height 8
click at [675, 172] on span "OFF" at bounding box center [683, 172] width 16 height 8
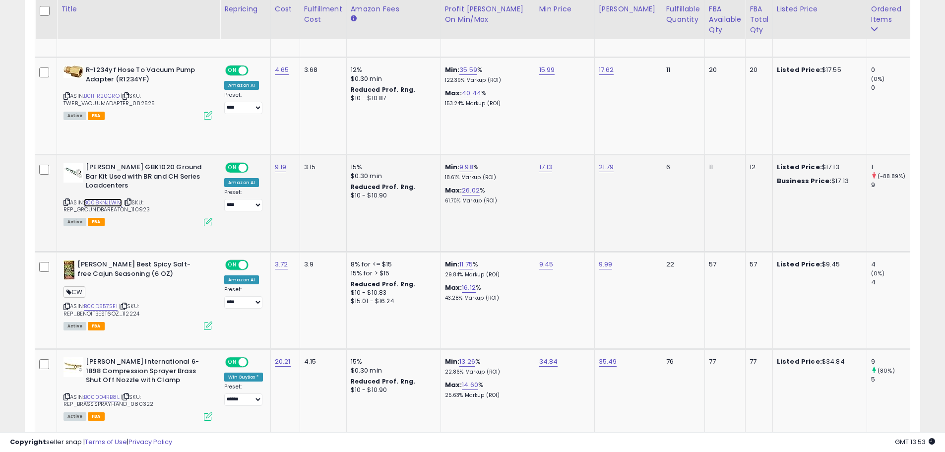
click at [110, 198] on link "B008KNJLWM" at bounding box center [103, 202] width 38 height 8
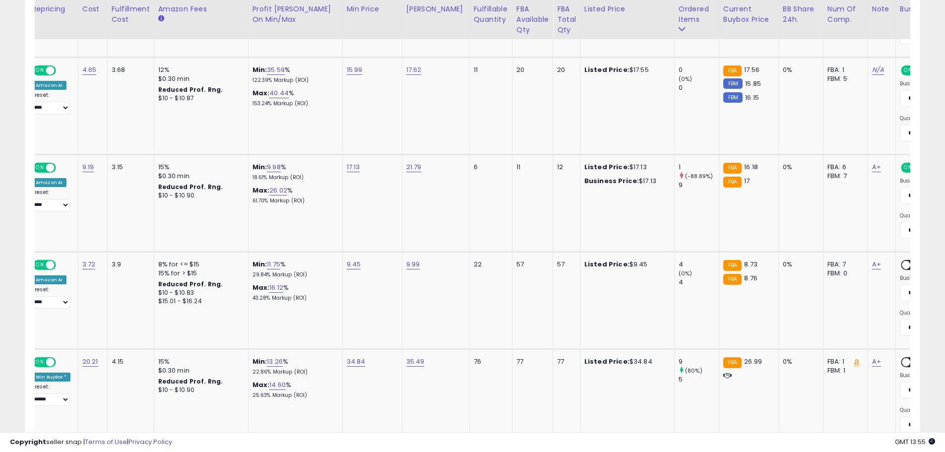
scroll to position [0, 67]
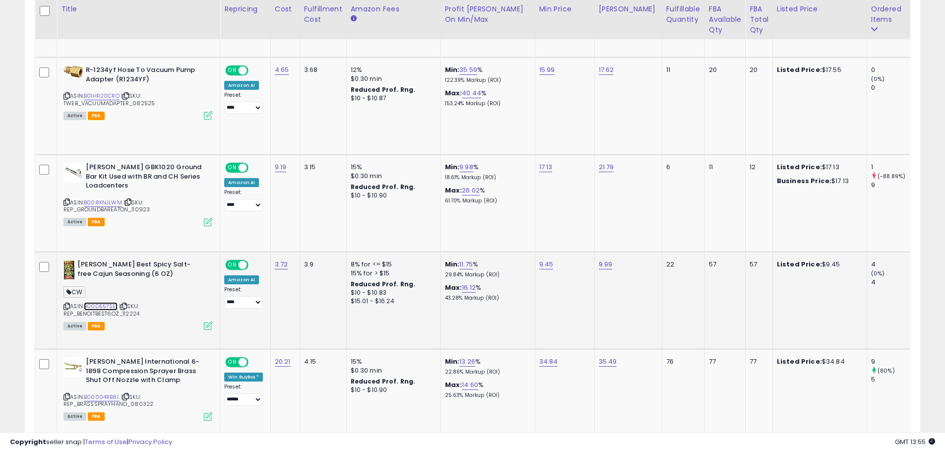
click at [104, 305] on link "B00D557SEI" at bounding box center [101, 306] width 34 height 8
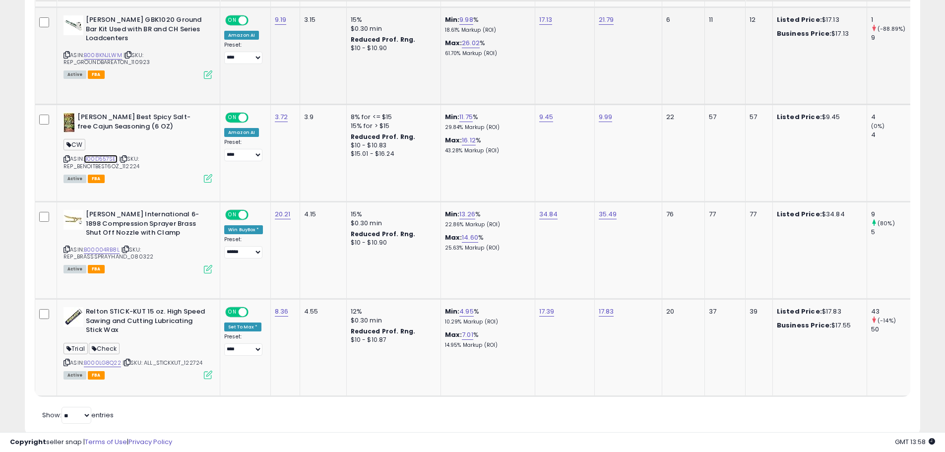
scroll to position [1025, 0]
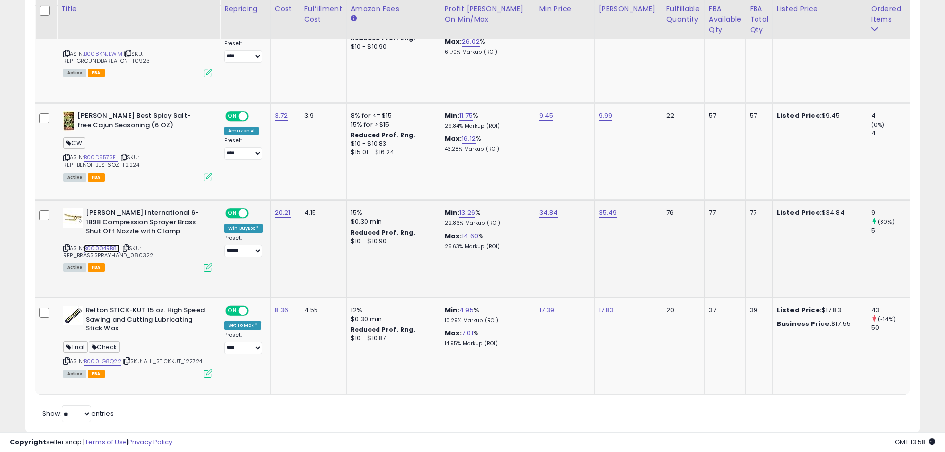
click at [102, 246] on link "B00004RB8L" at bounding box center [102, 248] width 36 height 8
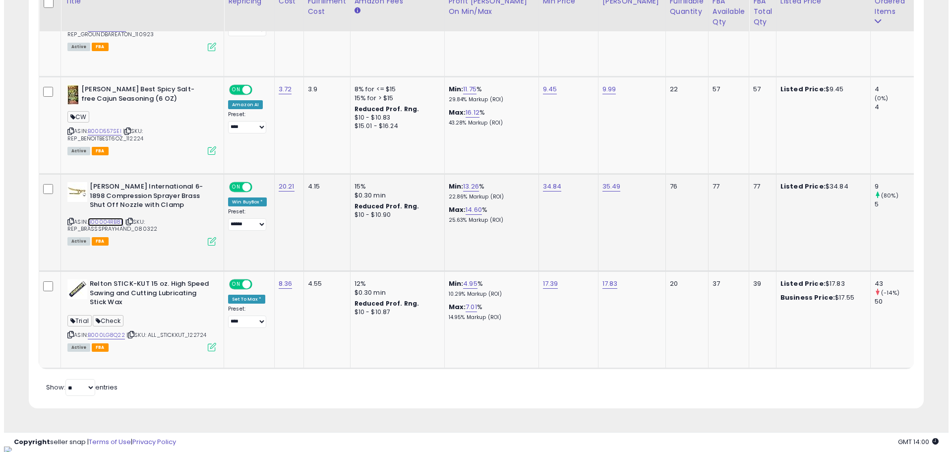
scroll to position [1052, 0]
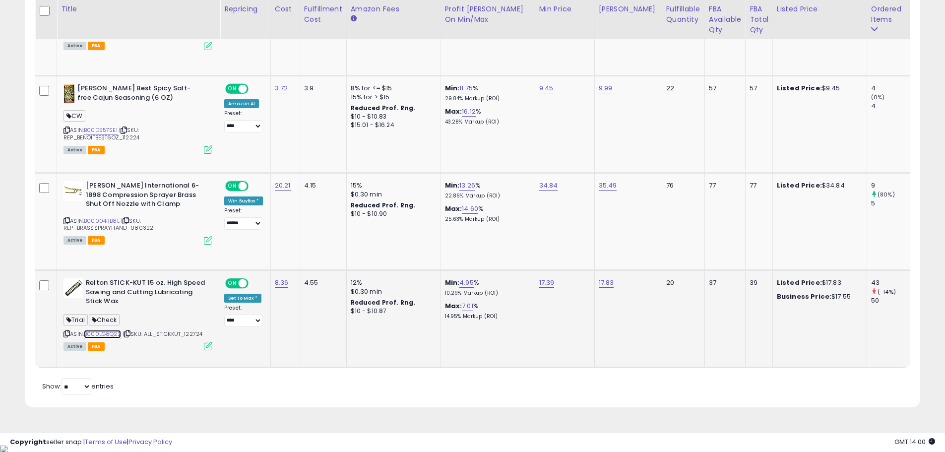
click at [106, 332] on link "B000LG8Q22" at bounding box center [102, 334] width 37 height 8
click at [206, 342] on icon at bounding box center [208, 346] width 8 height 8
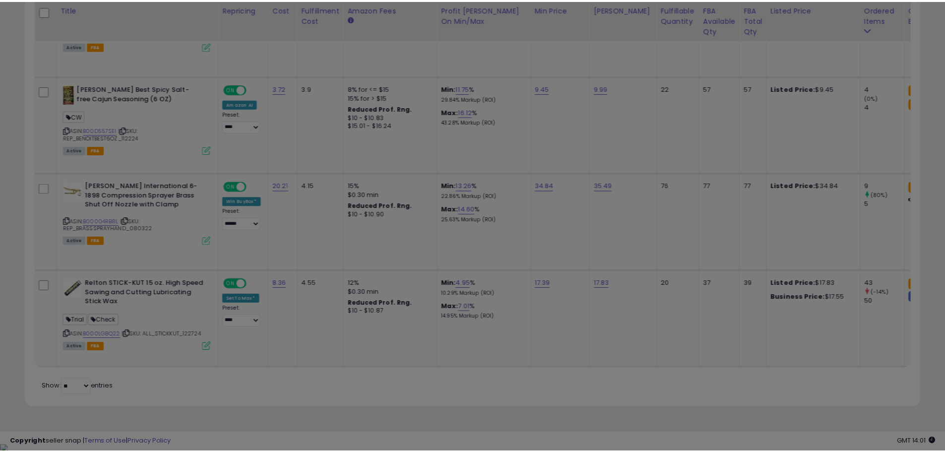
scroll to position [203, 524]
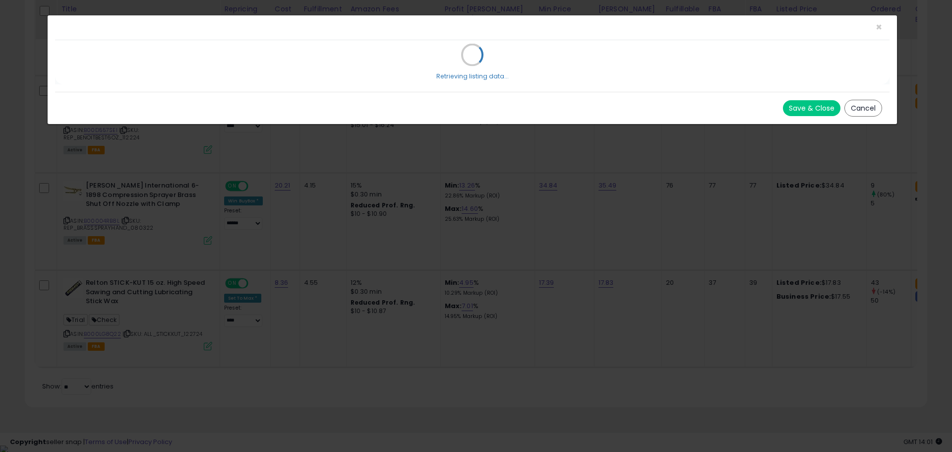
select select "**********"
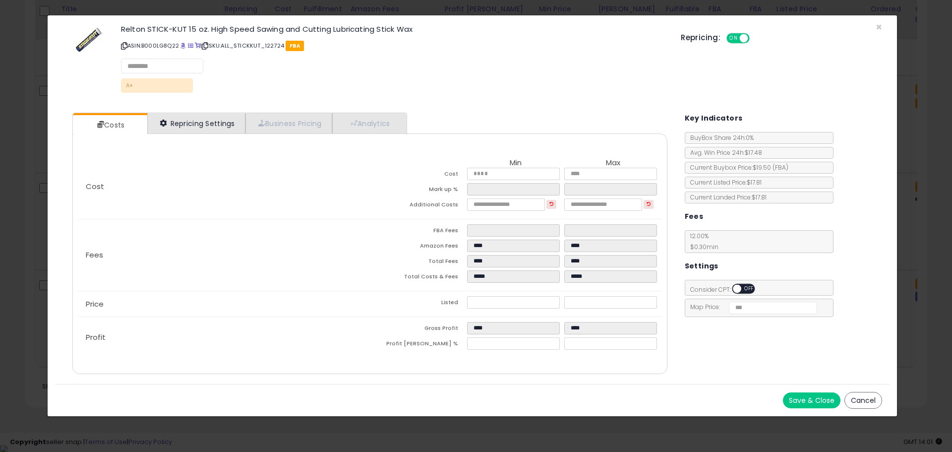
select select "**********"
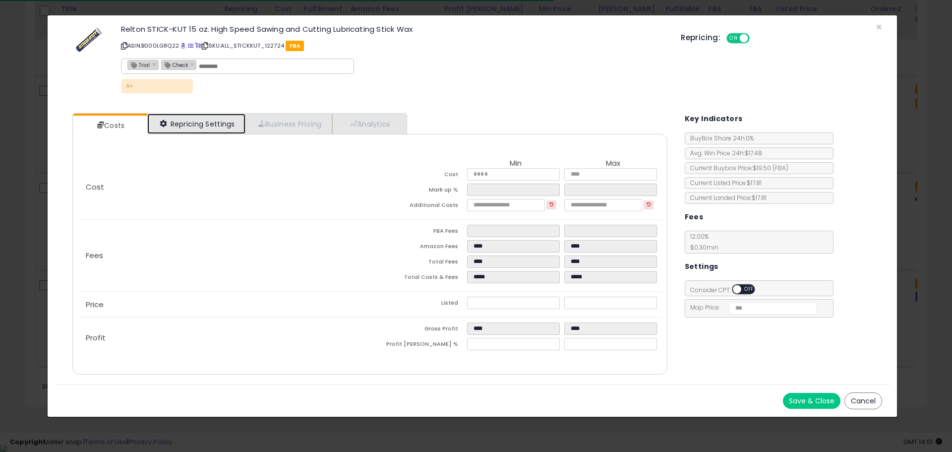
click at [190, 120] on link "Repricing Settings" at bounding box center [196, 124] width 98 height 20
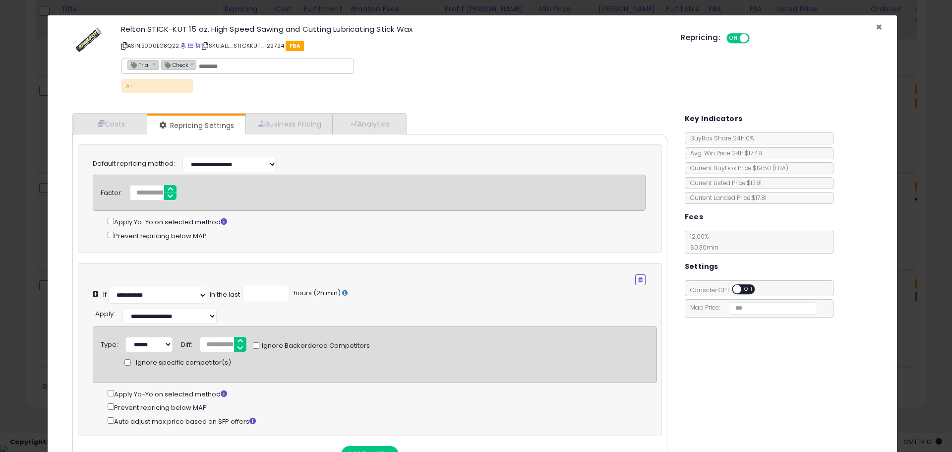
click at [876, 25] on span "×" at bounding box center [879, 27] width 6 height 14
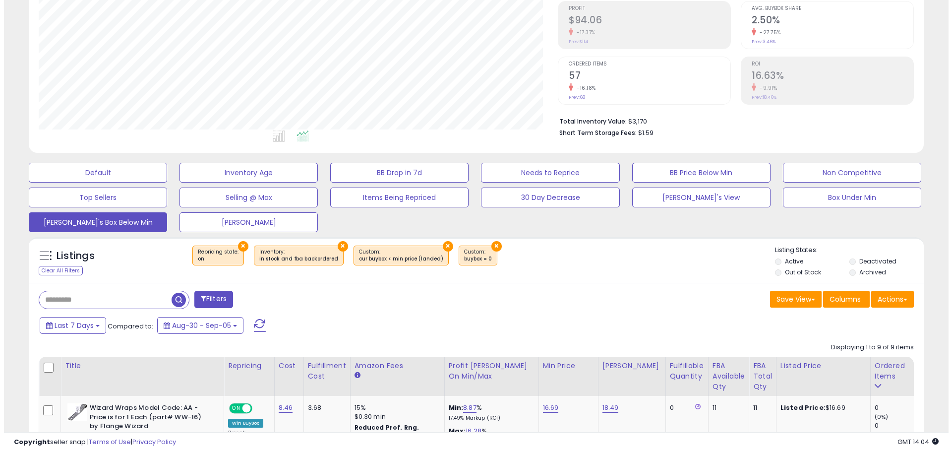
scroll to position [144, 0]
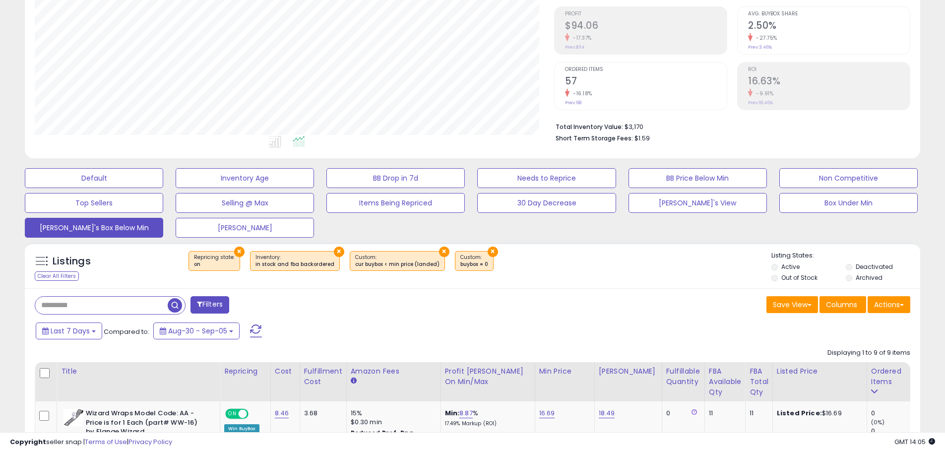
click at [250, 329] on span at bounding box center [256, 330] width 12 height 13
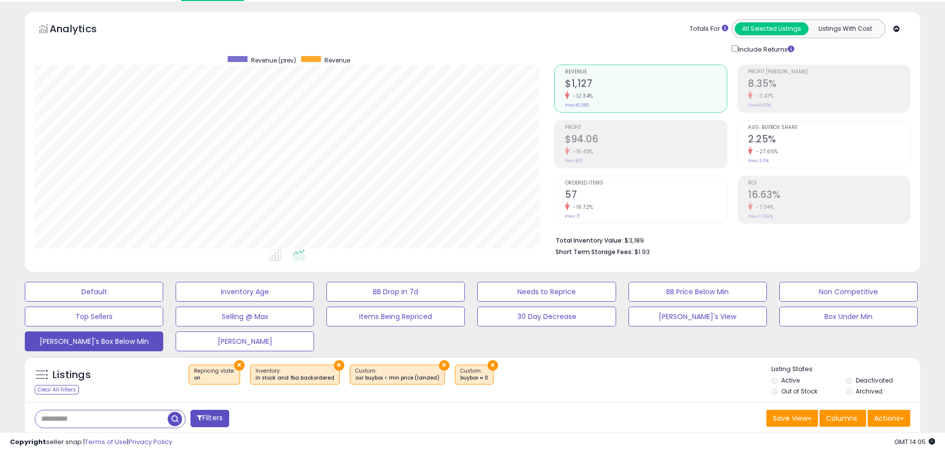
scroll to position [0, 0]
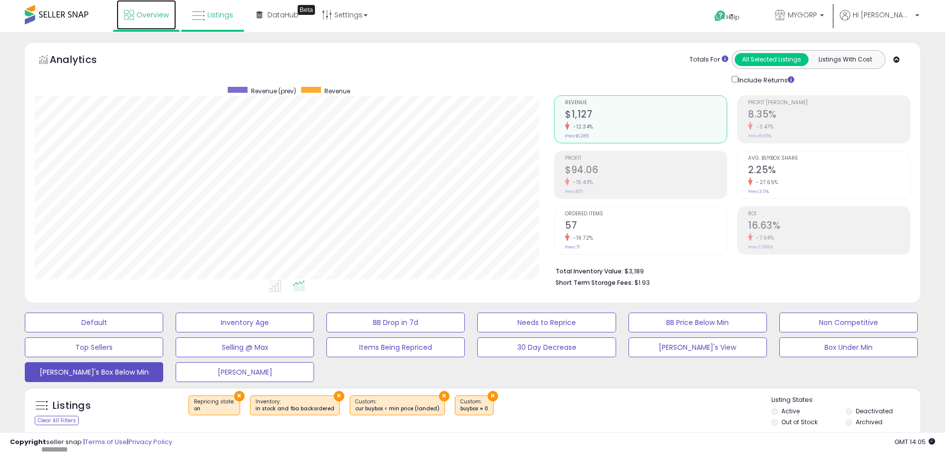
click at [144, 14] on span "Overview" at bounding box center [152, 15] width 32 height 10
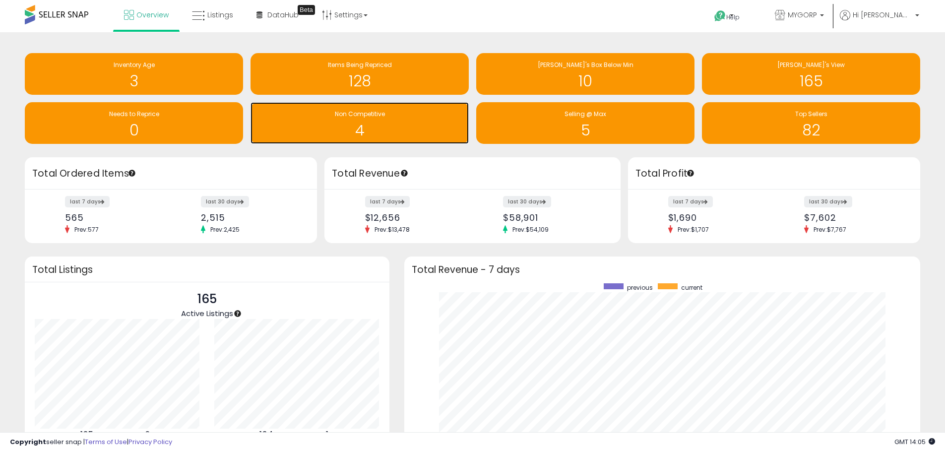
click at [369, 115] on span "Non Competitive" at bounding box center [360, 114] width 50 height 8
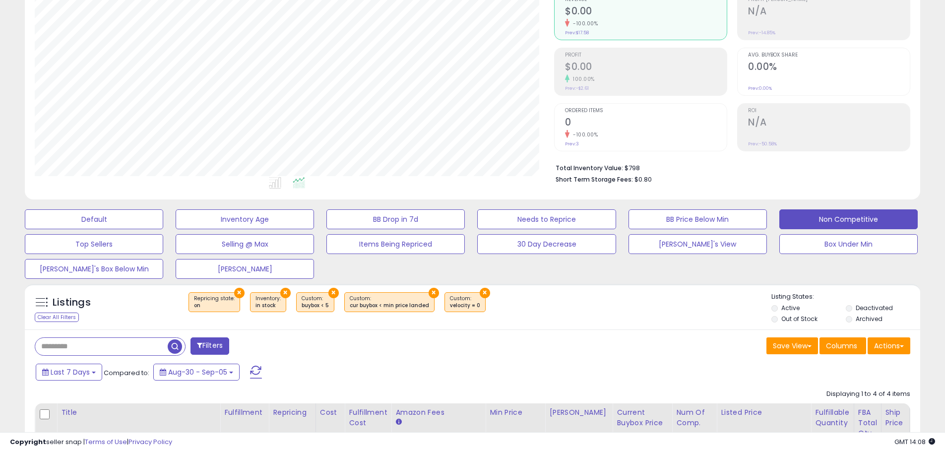
scroll to position [198, 0]
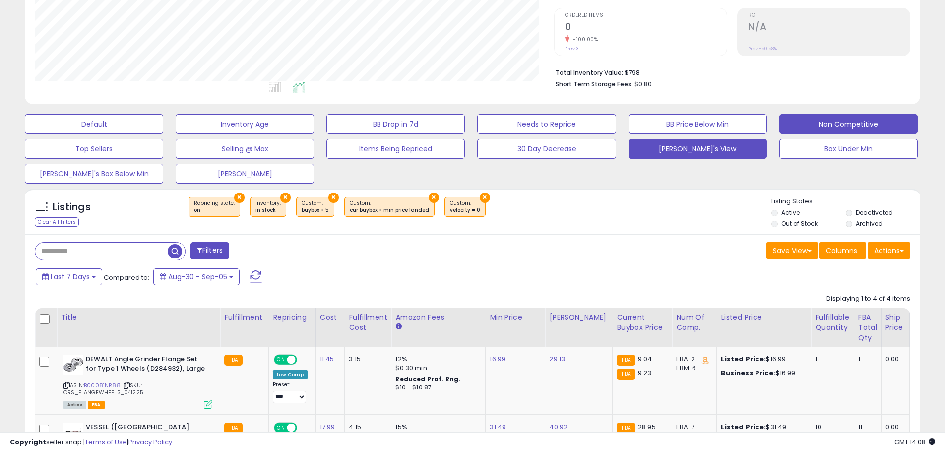
click at [694, 140] on button "[PERSON_NAME]'s View" at bounding box center [697, 149] width 138 height 20
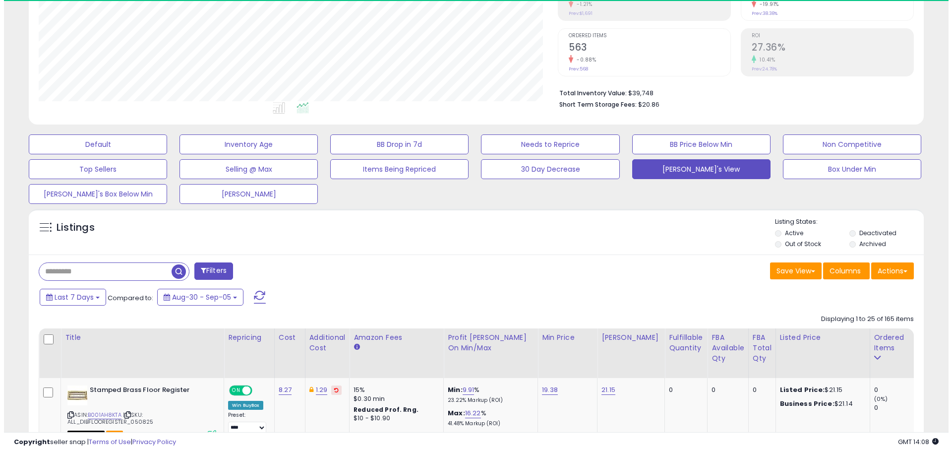
scroll to position [203, 519]
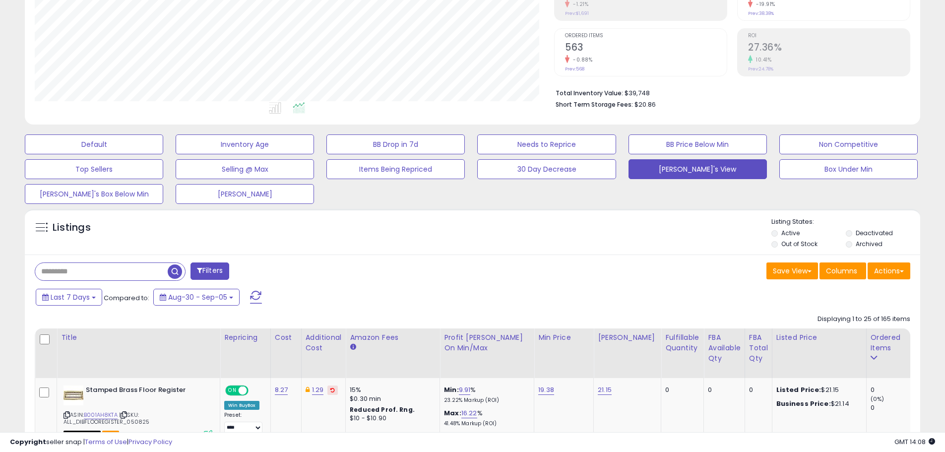
click at [61, 268] on input "text" at bounding box center [101, 271] width 132 height 17
paste input "**********"
type input "**********"
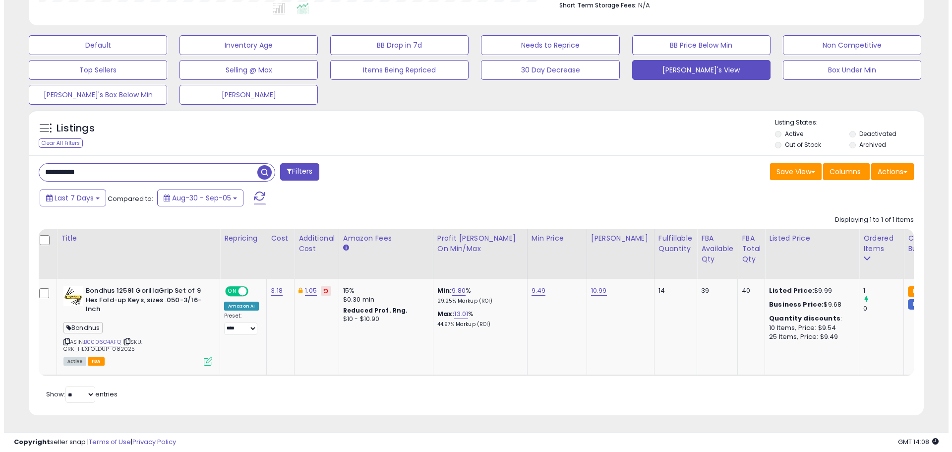
scroll to position [0, 15]
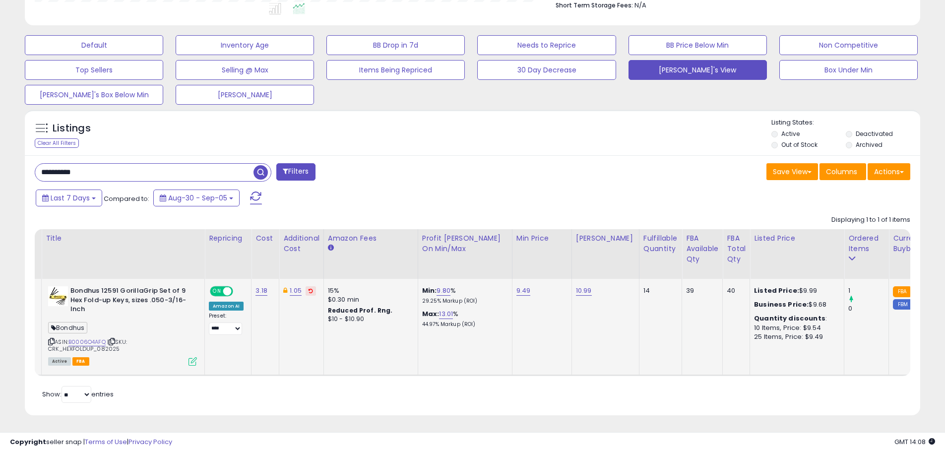
click at [191, 360] on icon at bounding box center [192, 361] width 8 height 8
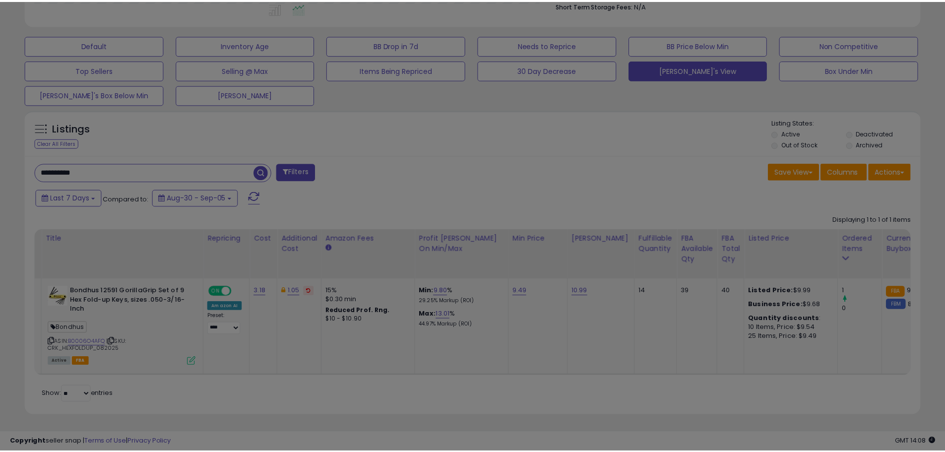
scroll to position [203, 524]
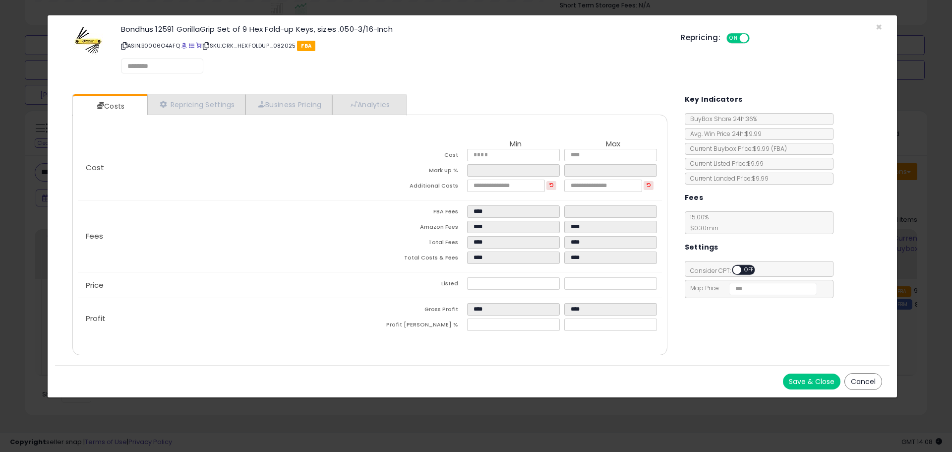
select select "*********"
click at [195, 108] on link "Repricing Settings" at bounding box center [196, 105] width 98 height 20
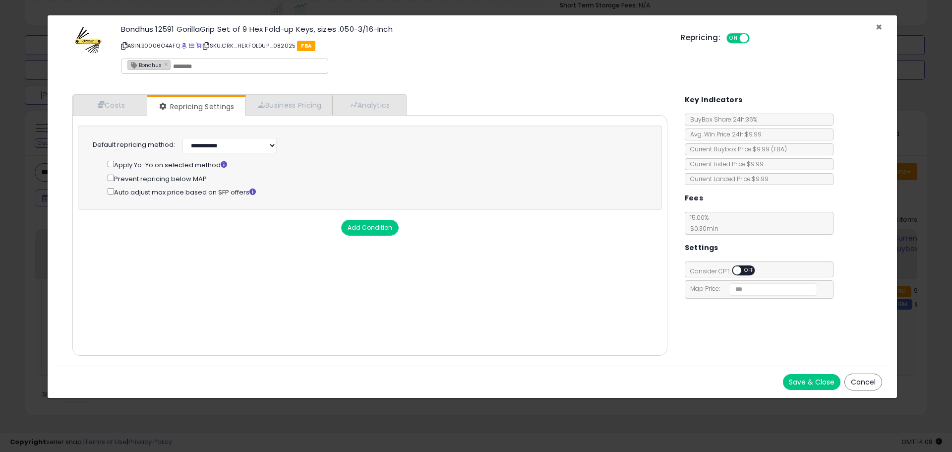
click at [879, 25] on span "×" at bounding box center [879, 27] width 6 height 14
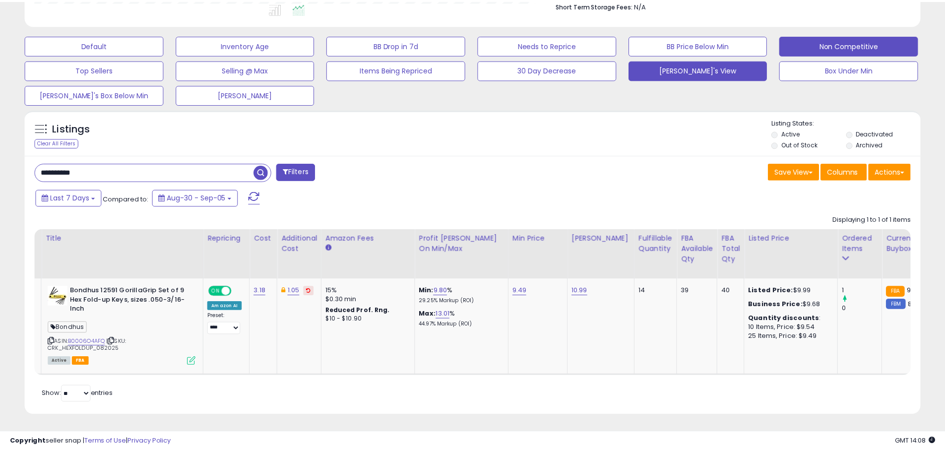
scroll to position [495666, 495350]
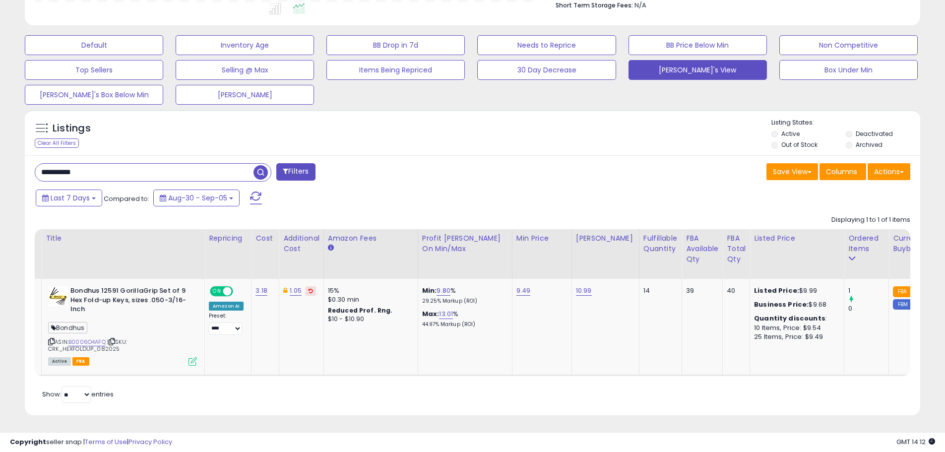
drag, startPoint x: 92, startPoint y: 171, endPoint x: 40, endPoint y: 170, distance: 51.6
click at [40, 170] on input "**********" at bounding box center [144, 172] width 218 height 17
paste input "text"
type input "**********"
click at [261, 169] on span "button" at bounding box center [260, 172] width 14 height 14
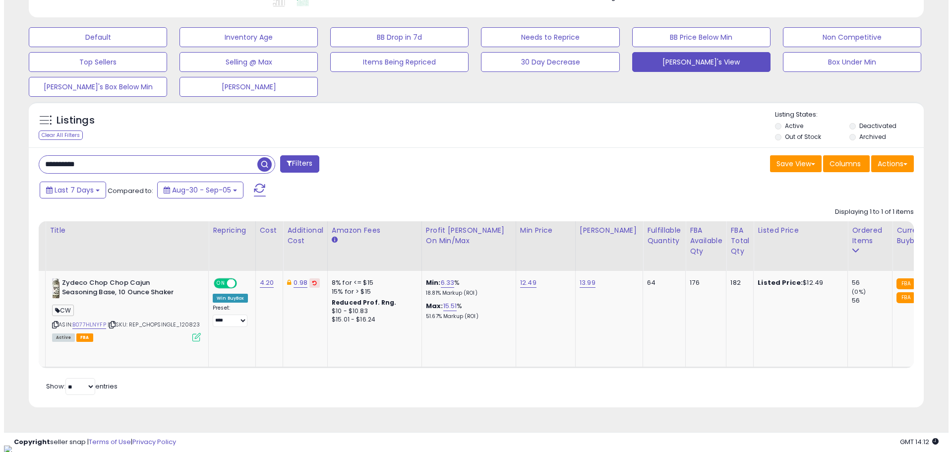
scroll to position [203, 519]
click at [190, 336] on icon at bounding box center [192, 337] width 8 height 8
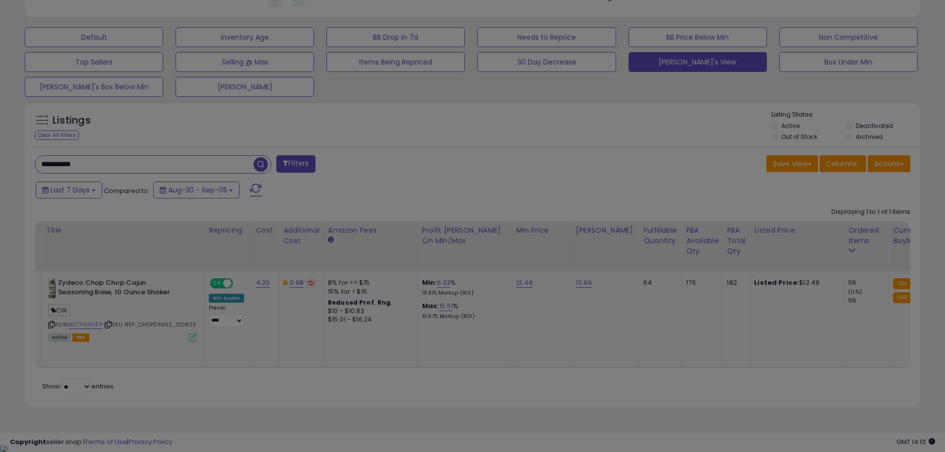
scroll to position [203, 524]
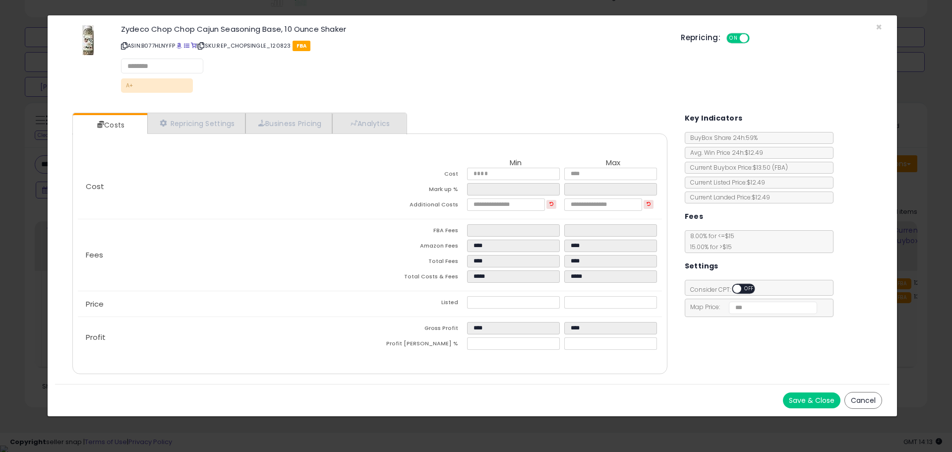
select select "******"
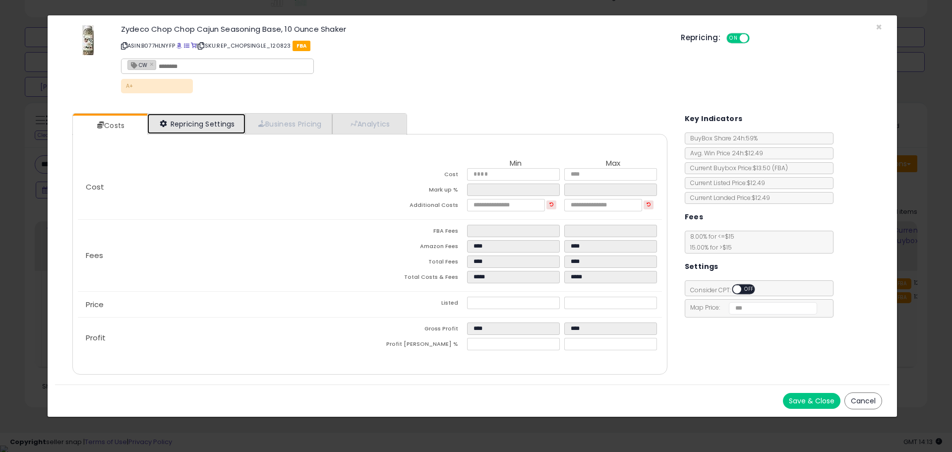
click at [192, 126] on link "Repricing Settings" at bounding box center [196, 124] width 98 height 20
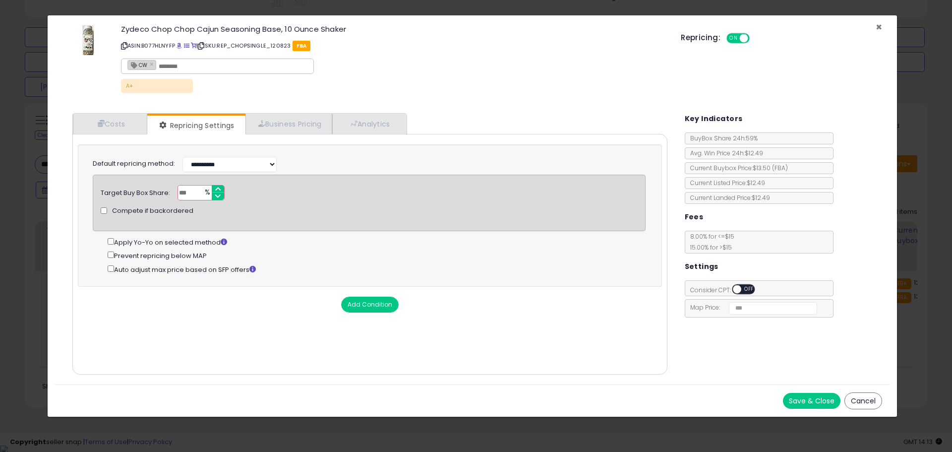
click at [878, 27] on span "×" at bounding box center [879, 27] width 6 height 14
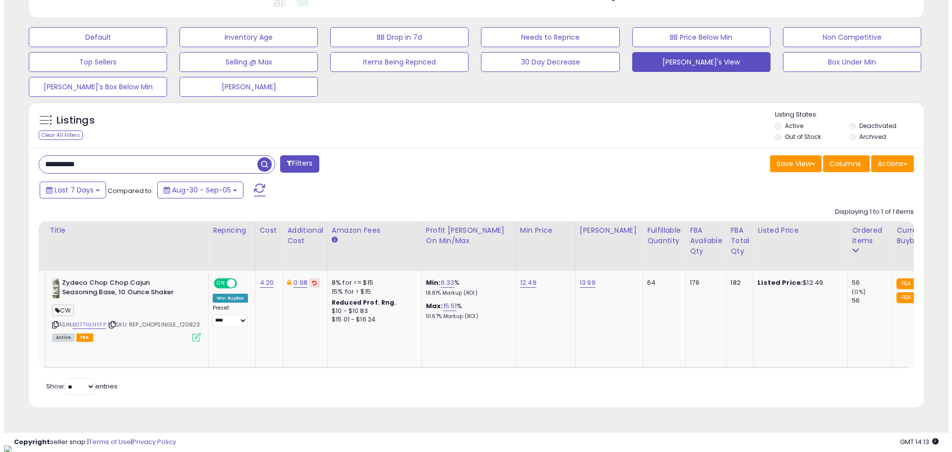
scroll to position [495666, 495350]
click at [191, 338] on icon at bounding box center [192, 337] width 8 height 8
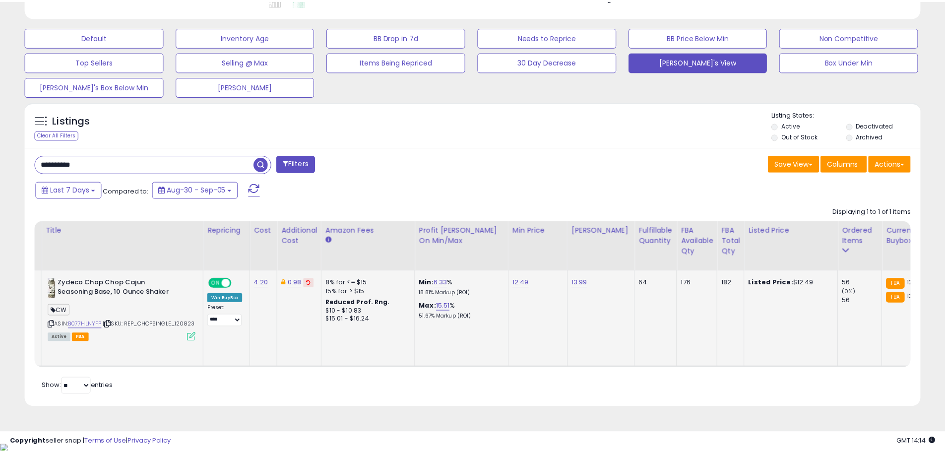
scroll to position [203, 524]
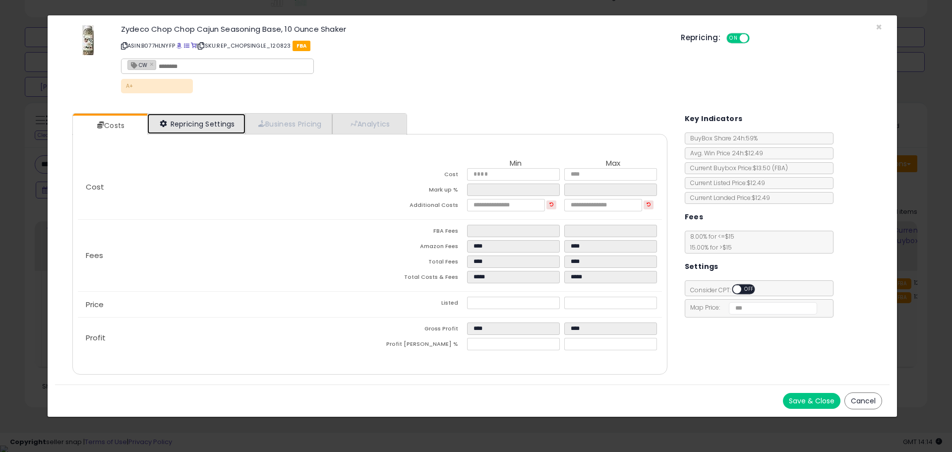
click at [191, 127] on link "Repricing Settings" at bounding box center [196, 124] width 98 height 20
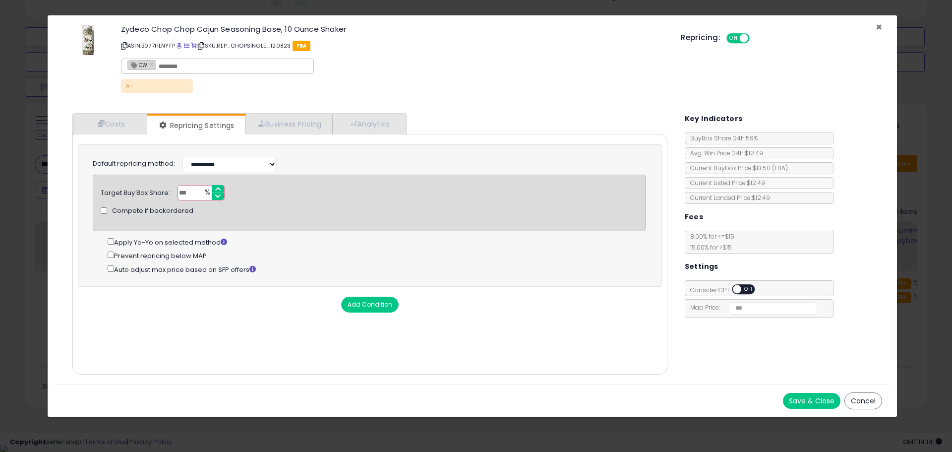
click at [878, 27] on span "×" at bounding box center [879, 27] width 6 height 14
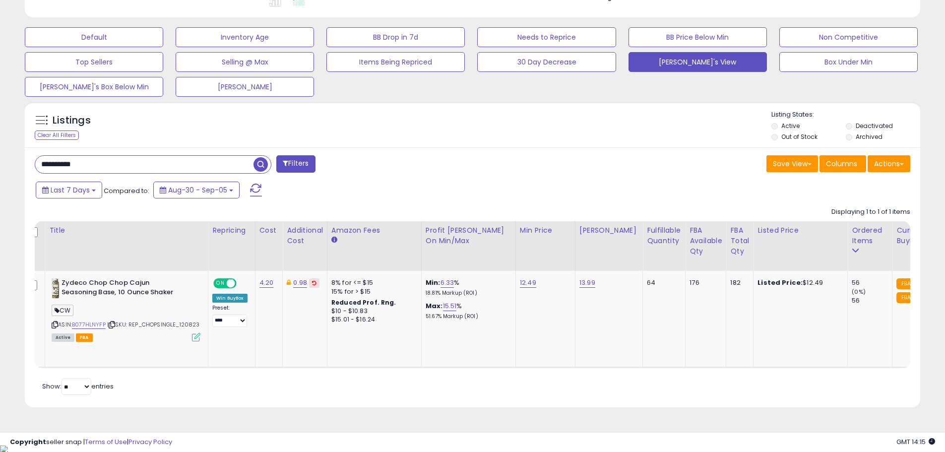
scroll to position [0, 0]
